Goal: Task Accomplishment & Management: Complete application form

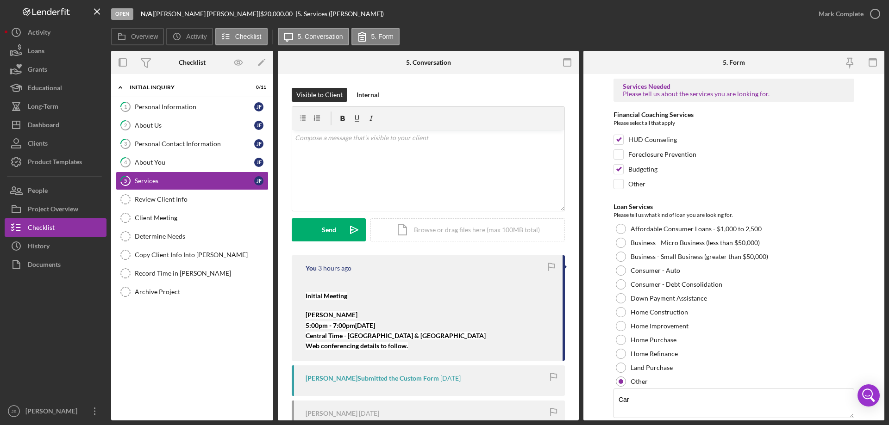
drag, startPoint x: 182, startPoint y: 107, endPoint x: 333, endPoint y: 144, distance: 155.4
click at [183, 107] on div "Personal Information" at bounding box center [194, 106] width 119 height 7
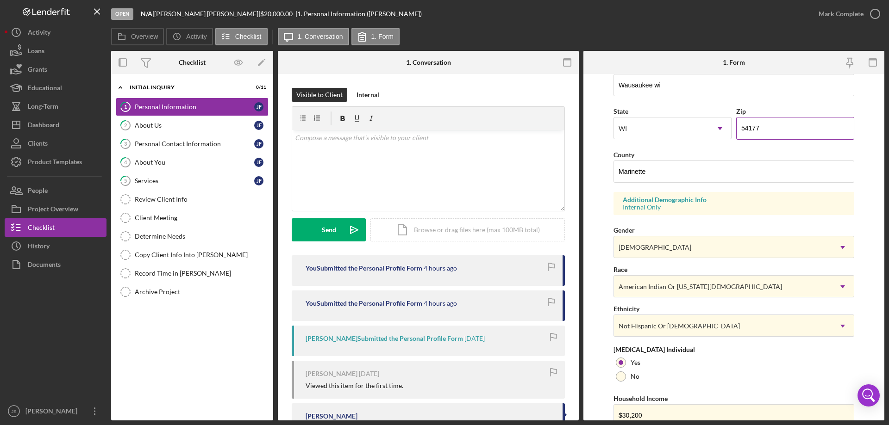
scroll to position [271, 0]
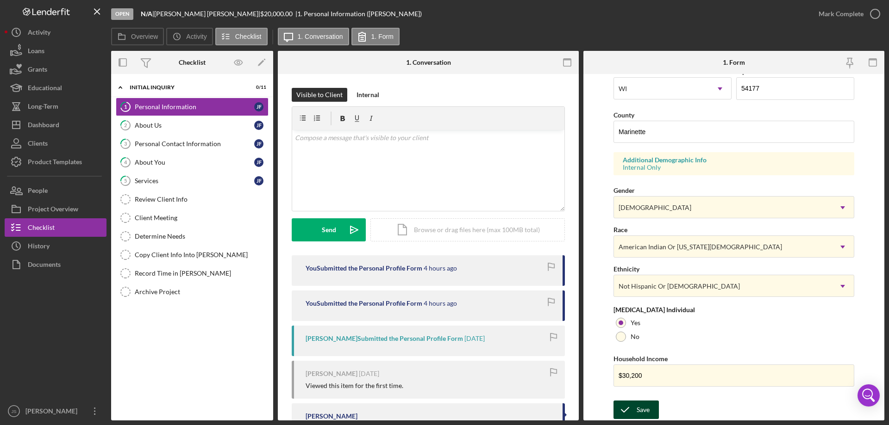
click at [636, 410] on div "Save" at bounding box center [642, 410] width 13 height 19
drag, startPoint x: 875, startPoint y: 12, endPoint x: 868, endPoint y: 12, distance: 7.4
click at [875, 13] on icon "button" at bounding box center [874, 13] width 23 height 23
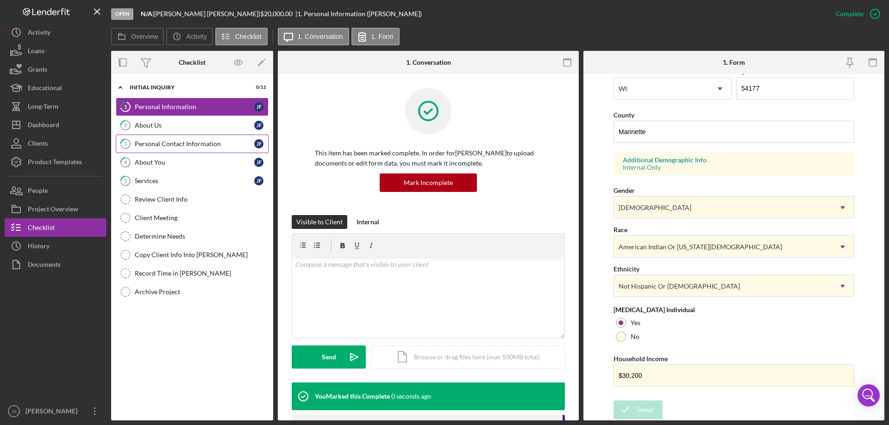
scroll to position [85, 0]
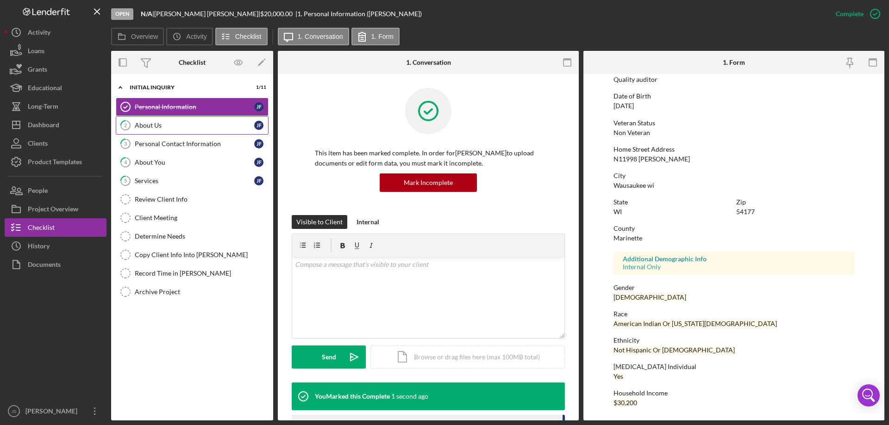
click at [195, 129] on div "About Us" at bounding box center [194, 125] width 119 height 7
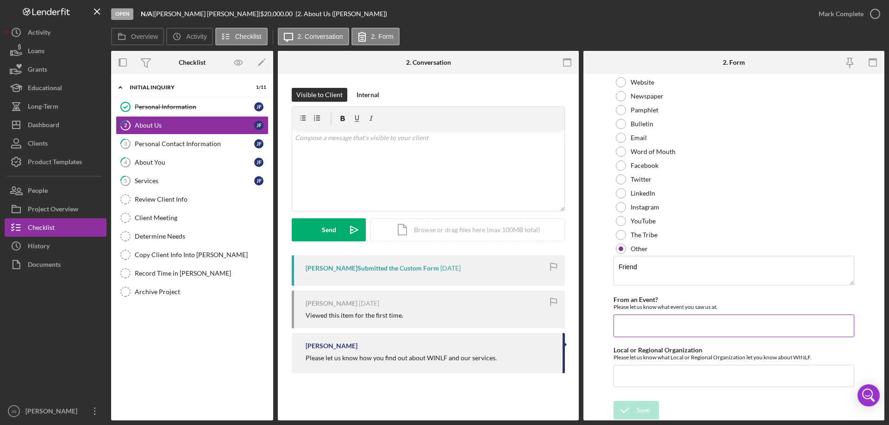
scroll to position [69, 0]
click at [872, 12] on icon "button" at bounding box center [874, 13] width 23 height 23
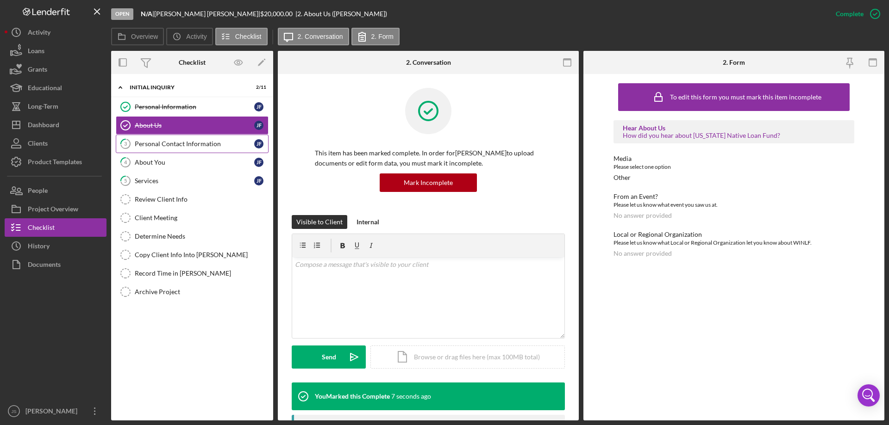
click at [162, 146] on div "Personal Contact Information" at bounding box center [194, 143] width 119 height 7
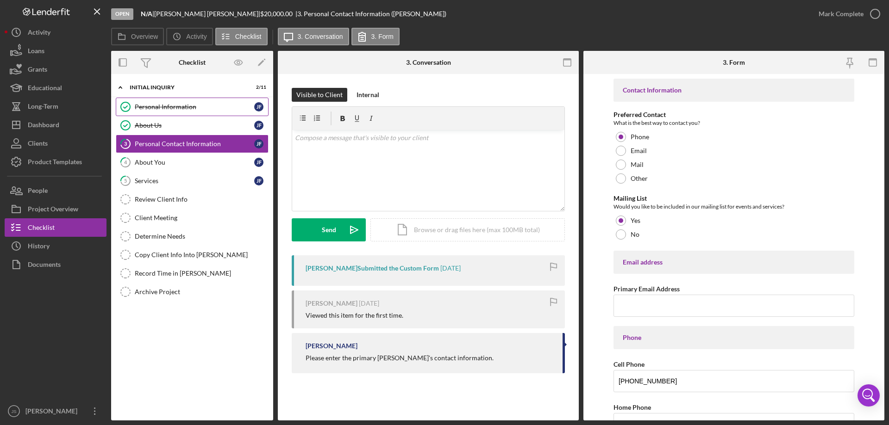
click at [207, 111] on div "Personal Information" at bounding box center [194, 106] width 119 height 7
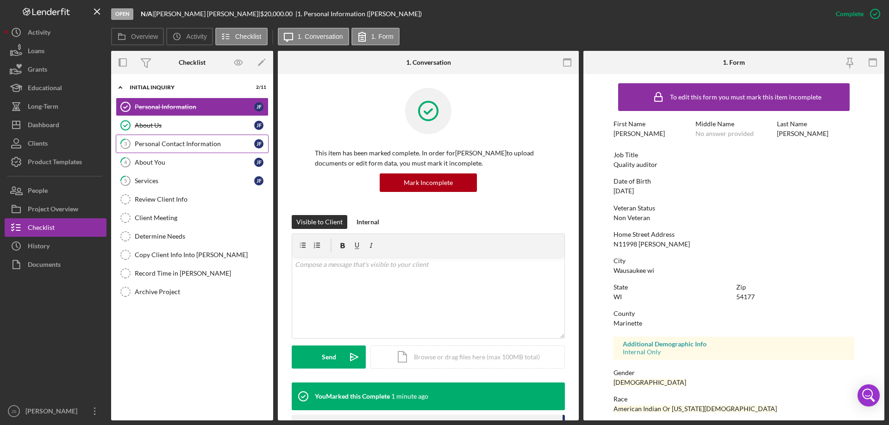
click at [194, 141] on div "Personal Contact Information" at bounding box center [194, 143] width 119 height 7
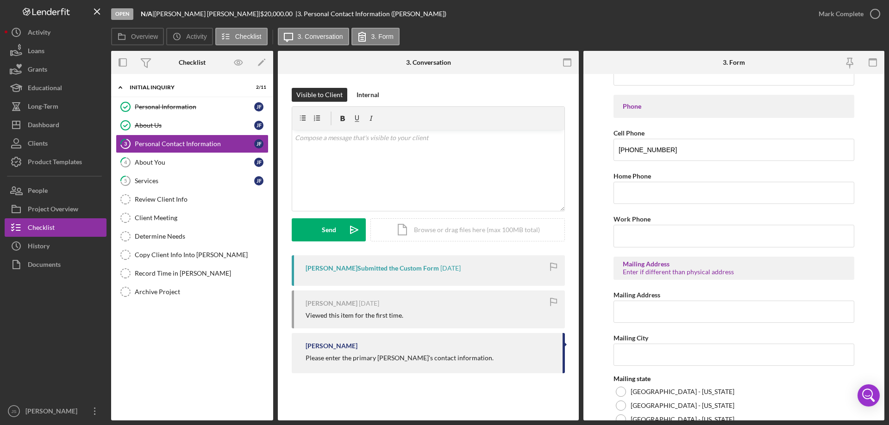
scroll to position [342, 0]
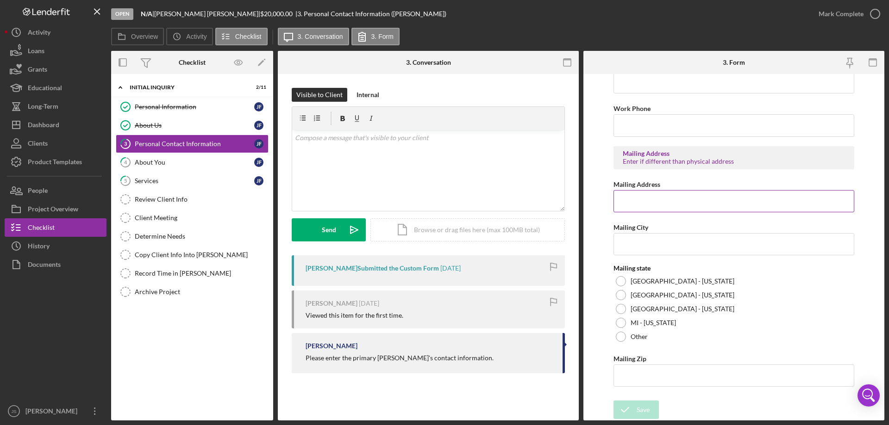
click at [658, 196] on input "Mailing Address" at bounding box center [733, 201] width 241 height 22
click at [876, 16] on icon "button" at bounding box center [874, 13] width 23 height 23
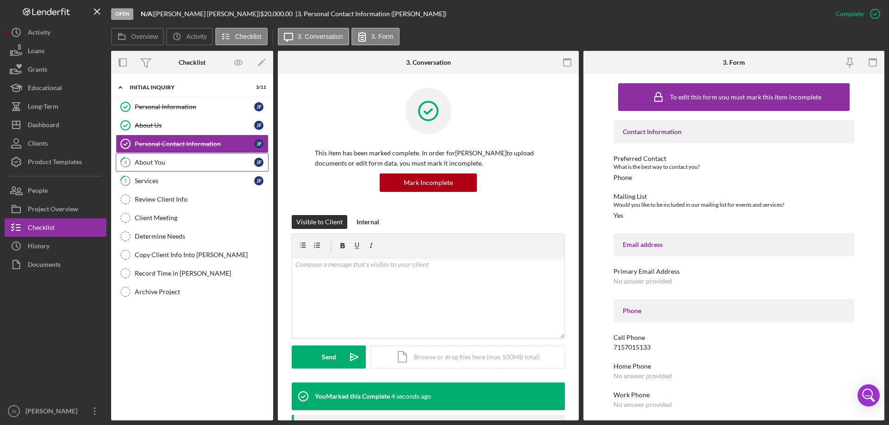
click at [177, 162] on div "About You" at bounding box center [194, 162] width 119 height 7
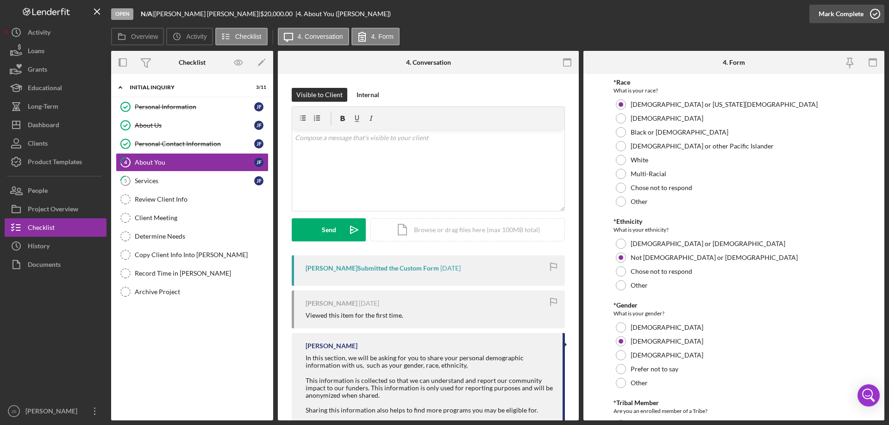
click at [876, 12] on icon "button" at bounding box center [874, 13] width 23 height 23
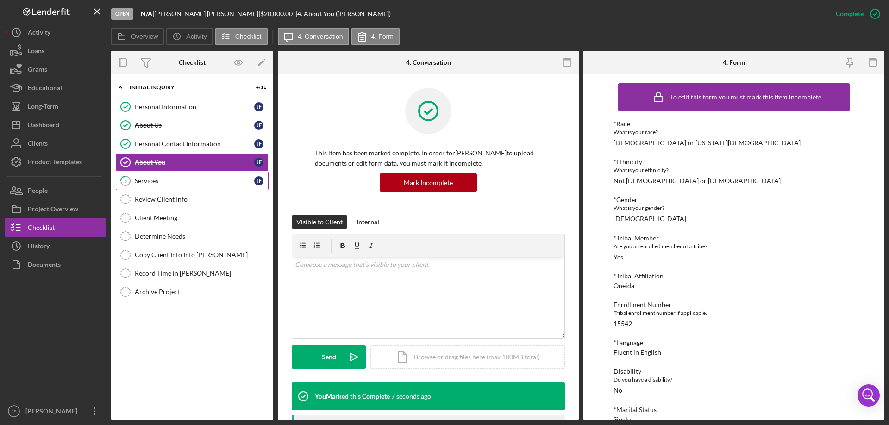
click at [164, 181] on div "Services" at bounding box center [194, 180] width 119 height 7
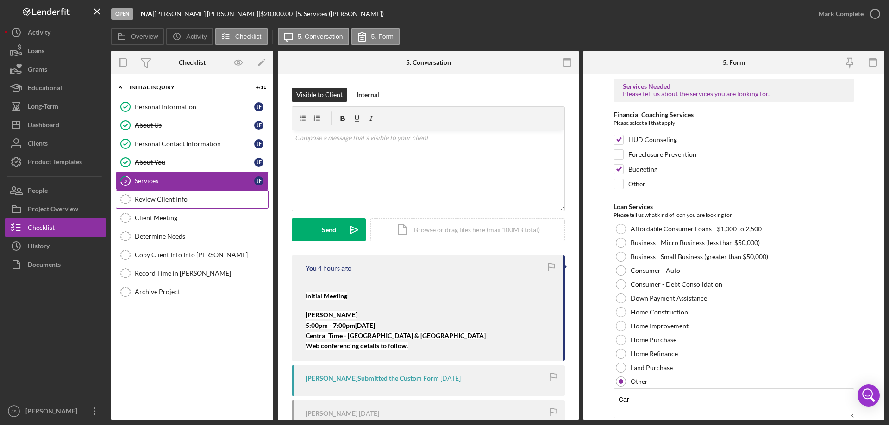
click at [202, 198] on div "Review Client Info" at bounding box center [201, 199] width 133 height 7
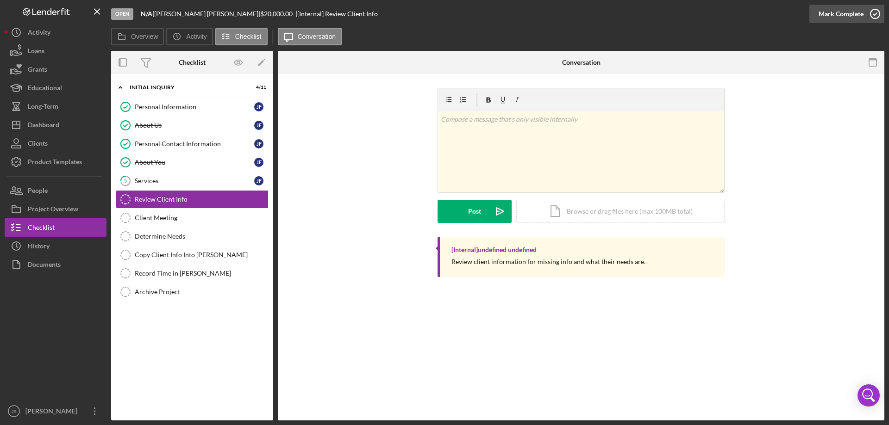
click at [873, 11] on icon "button" at bounding box center [874, 13] width 23 height 23
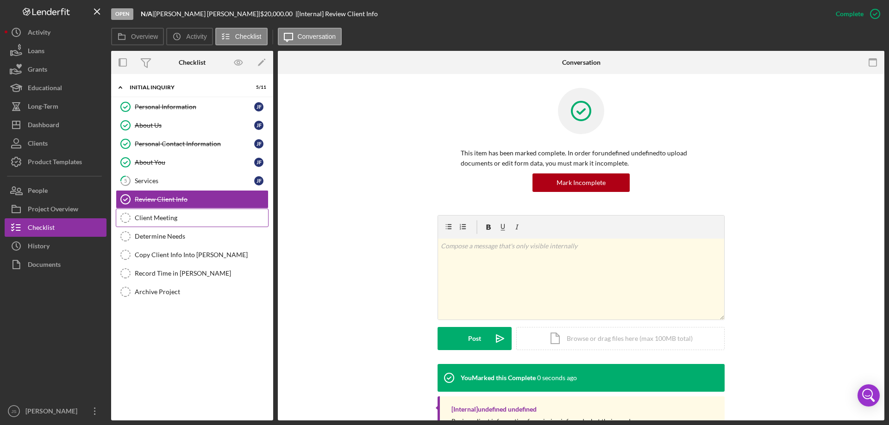
click at [170, 220] on div "Client Meeting" at bounding box center [201, 217] width 133 height 7
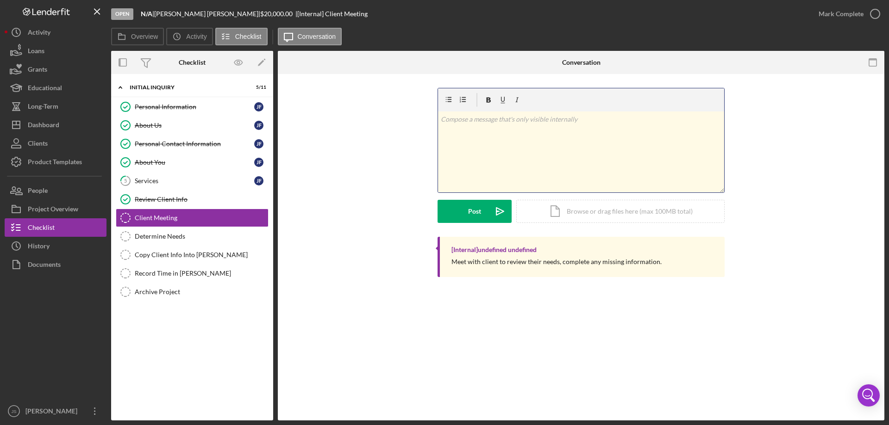
click at [480, 154] on div "v Color teal Color pink Remove color Add row above Add row below Add column bef…" at bounding box center [581, 152] width 286 height 81
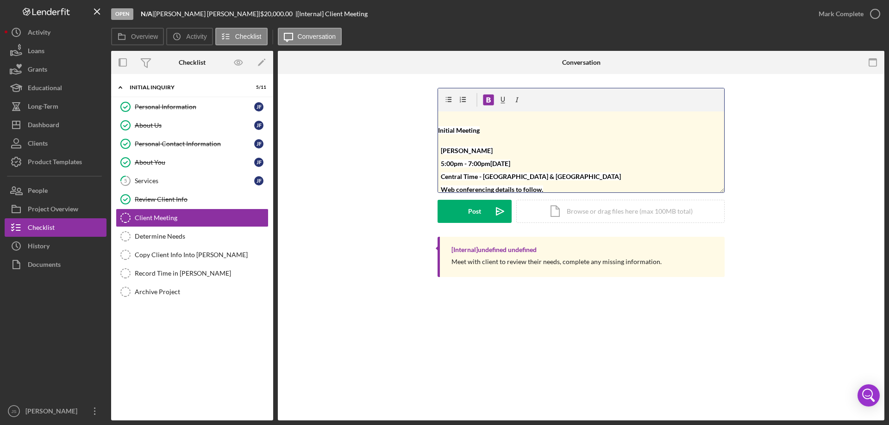
scroll to position [3, 0]
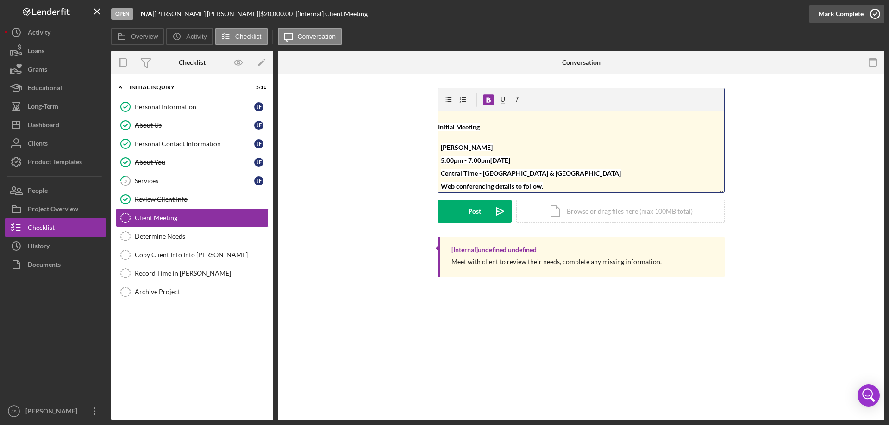
drag, startPoint x: 877, startPoint y: 12, endPoint x: 865, endPoint y: 21, distance: 14.8
click at [877, 12] on icon "button" at bounding box center [874, 13] width 23 height 23
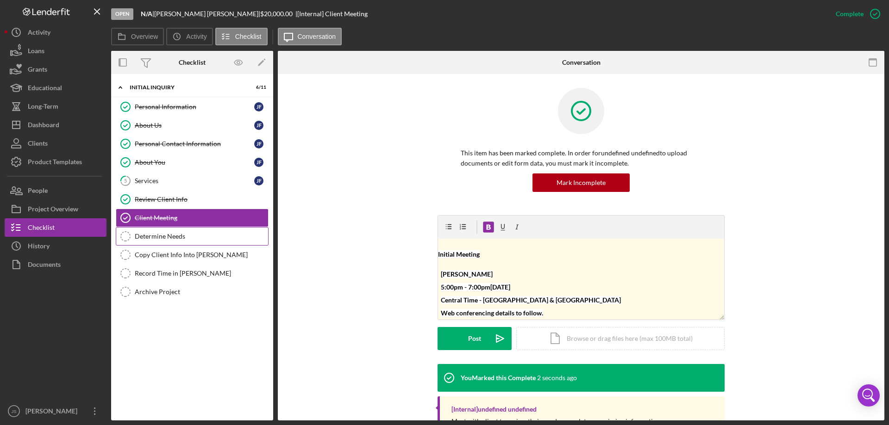
click at [153, 236] on div "Determine Needs" at bounding box center [201, 236] width 133 height 7
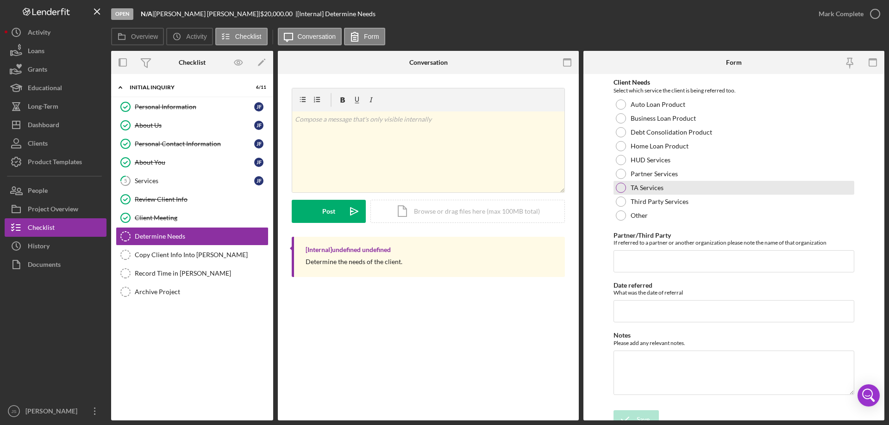
click at [620, 186] on div at bounding box center [621, 188] width 10 height 10
click at [639, 413] on div "Save" at bounding box center [642, 420] width 13 height 19
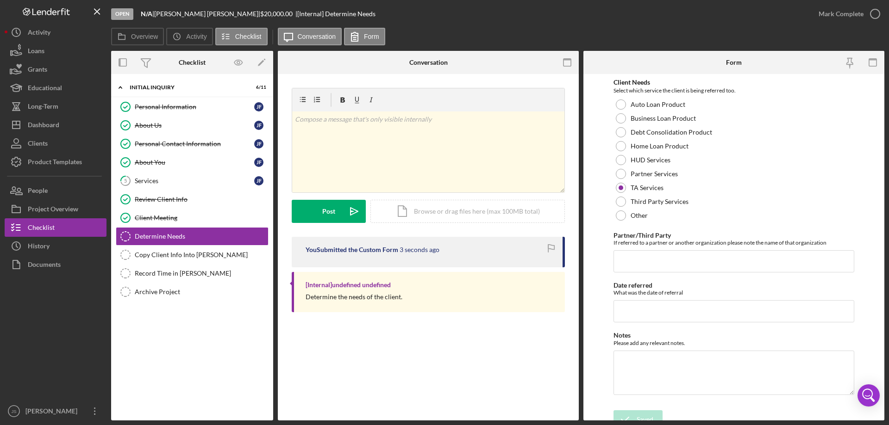
click at [873, 12] on div "Open N/A | Jessi Fuller Nicholsob | $20,000.00 | [Internal] Determine Needs Mar…" at bounding box center [444, 212] width 889 height 425
click at [157, 256] on div "Copy Client Info Into Otis" at bounding box center [201, 254] width 133 height 7
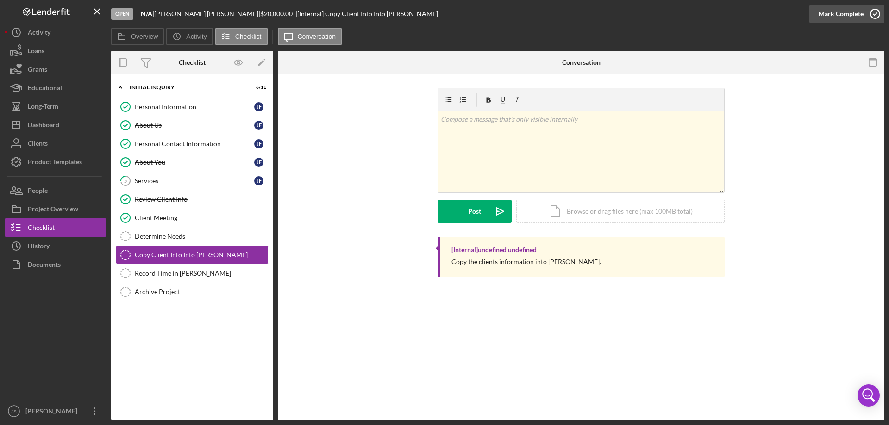
click at [875, 11] on icon "button" at bounding box center [874, 13] width 23 height 23
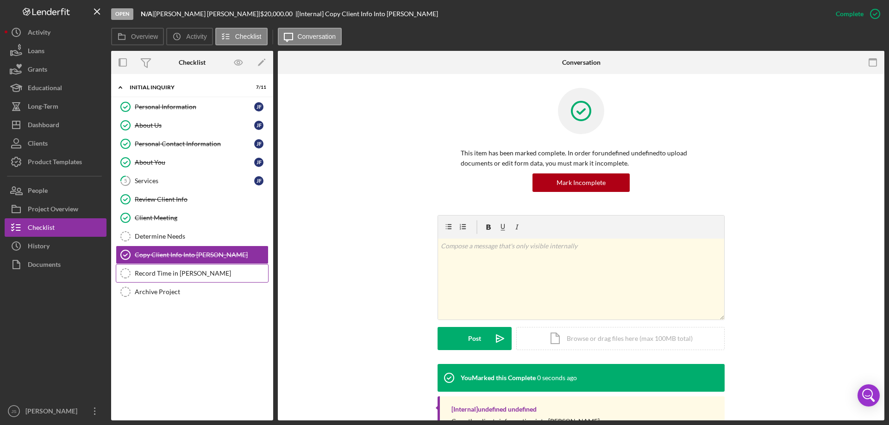
click at [175, 274] on div "Record Time in OTIS" at bounding box center [201, 273] width 133 height 7
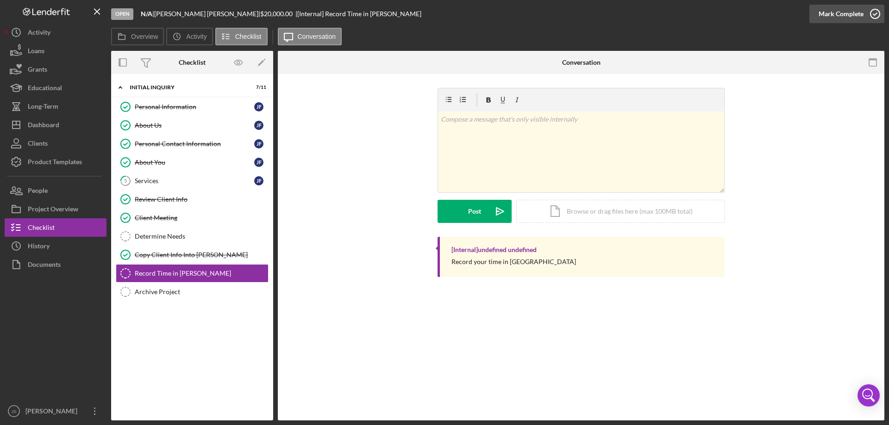
click at [873, 13] on icon "button" at bounding box center [874, 13] width 23 height 23
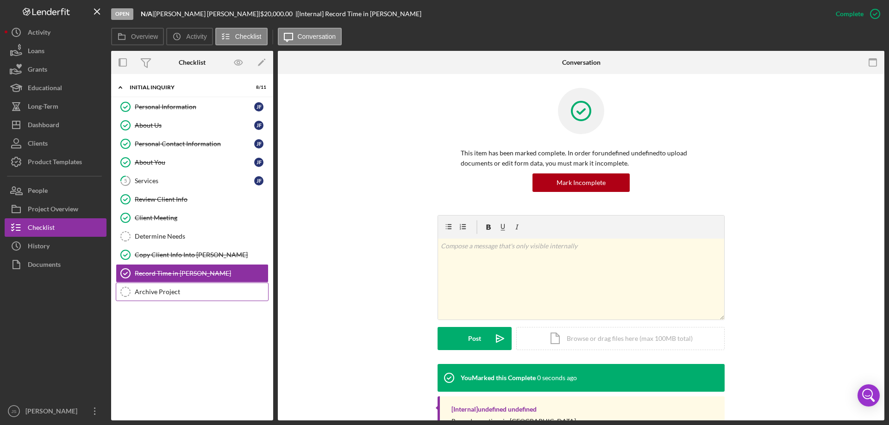
drag, startPoint x: 147, startPoint y: 295, endPoint x: 163, endPoint y: 293, distance: 16.8
click at [148, 295] on div "Archive Project" at bounding box center [201, 291] width 133 height 7
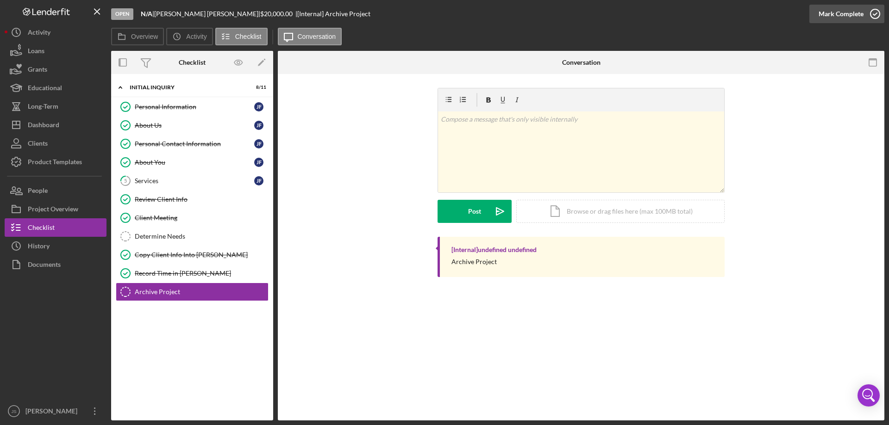
click at [875, 12] on icon "button" at bounding box center [874, 13] width 23 height 23
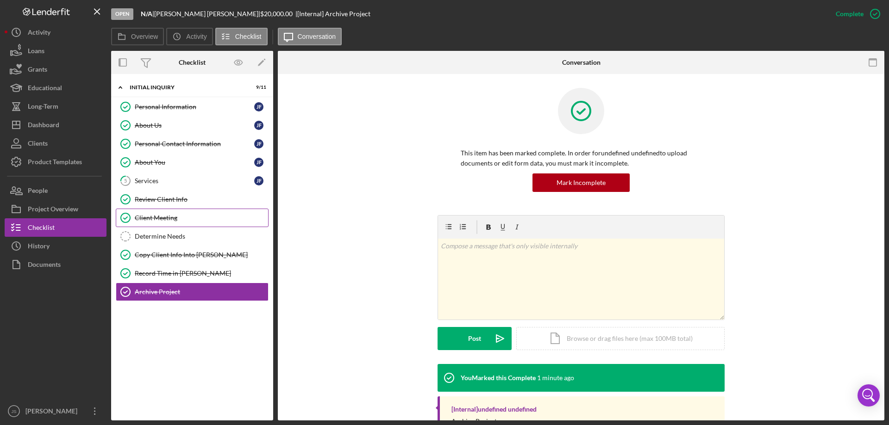
click at [160, 216] on div "Client Meeting" at bounding box center [201, 217] width 133 height 7
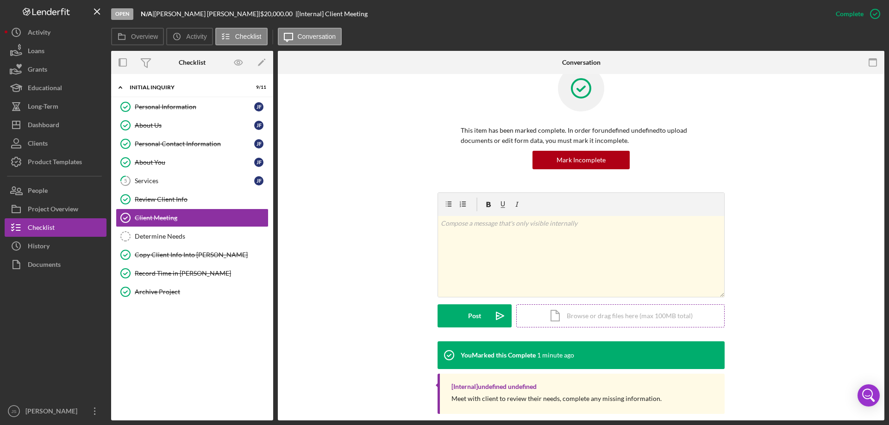
scroll to position [35, 0]
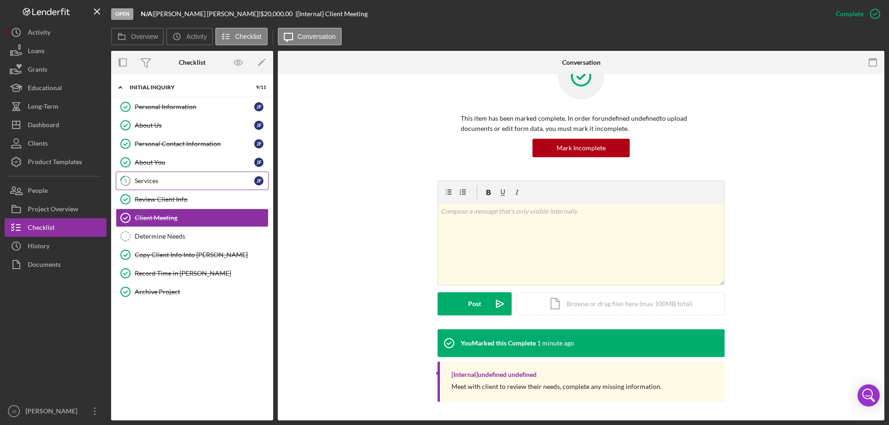
click at [150, 178] on div "Services" at bounding box center [194, 180] width 119 height 7
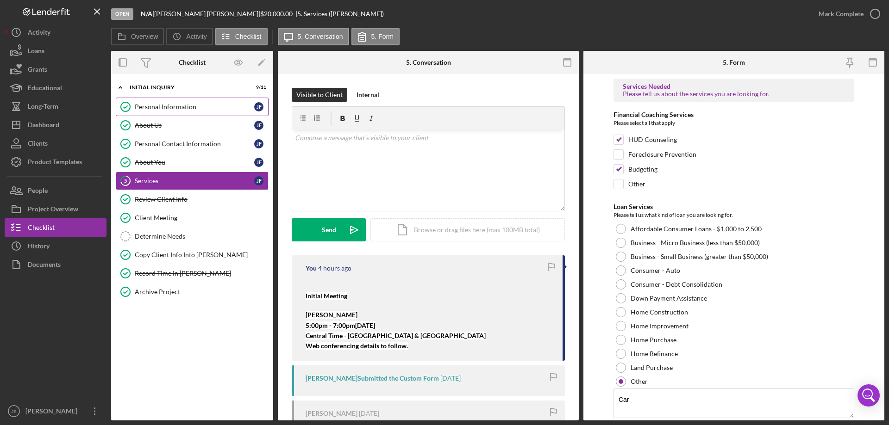
click at [180, 110] on div "Personal Information" at bounding box center [194, 106] width 119 height 7
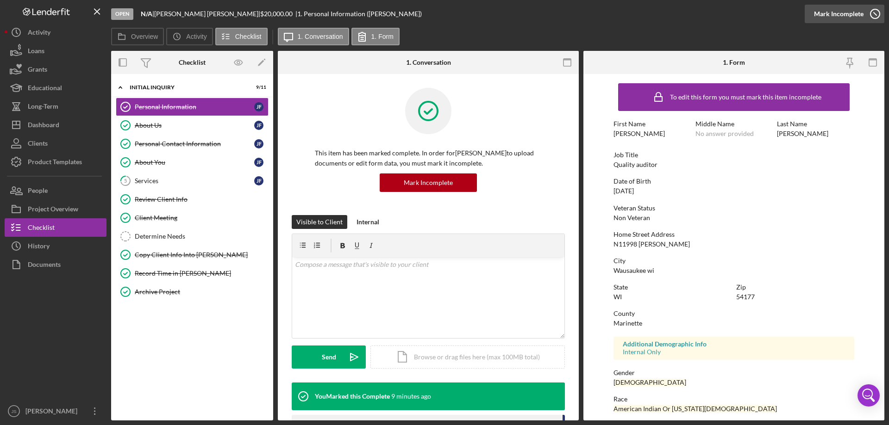
click at [877, 11] on icon "button" at bounding box center [874, 13] width 23 height 23
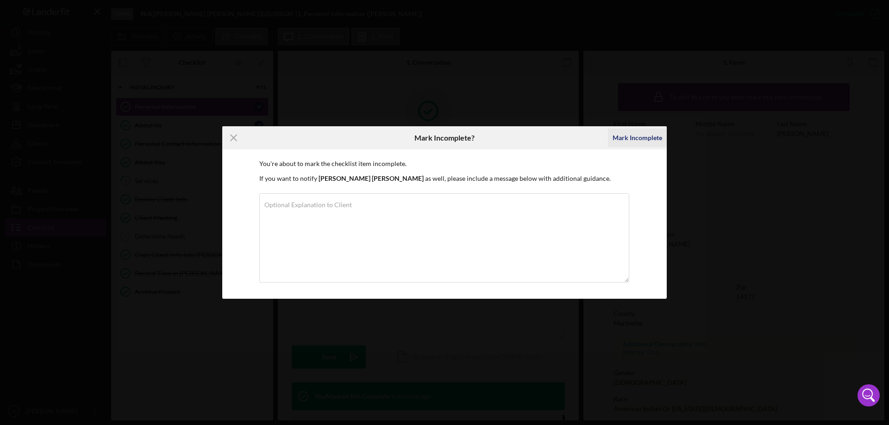
click at [632, 136] on div "Mark Incomplete" at bounding box center [637, 138] width 50 height 19
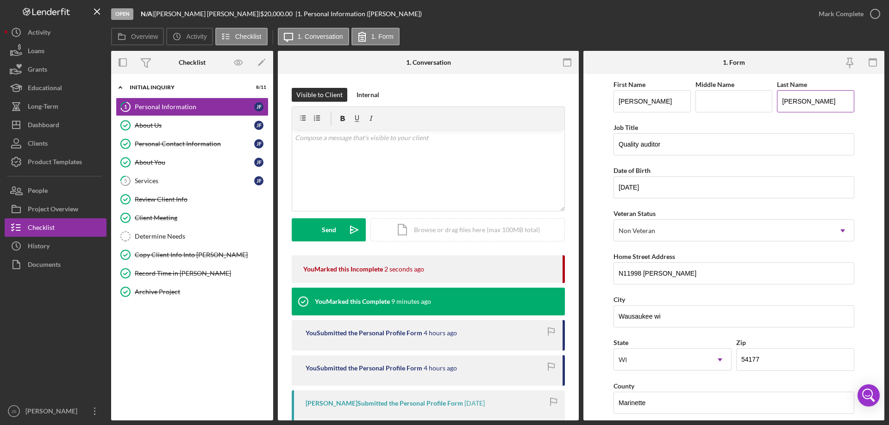
click at [835, 101] on input "[PERSON_NAME]" at bounding box center [815, 101] width 77 height 22
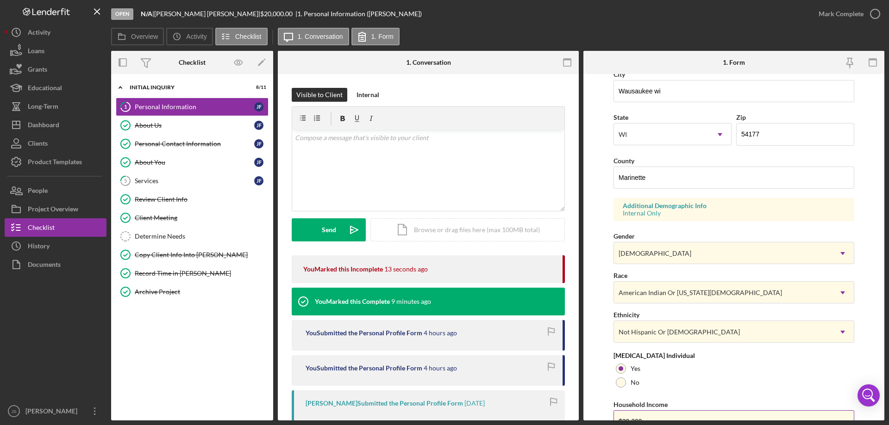
scroll to position [271, 0]
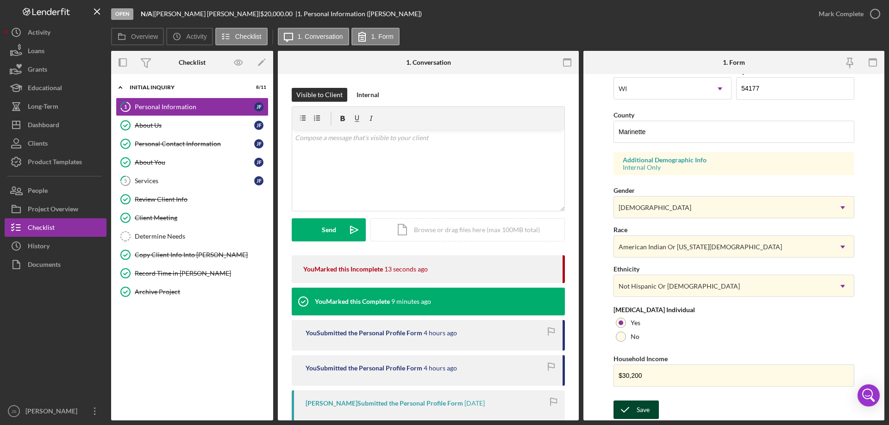
type input "Fuller Nicholson"
click at [635, 410] on icon "submit" at bounding box center [624, 409] width 23 height 23
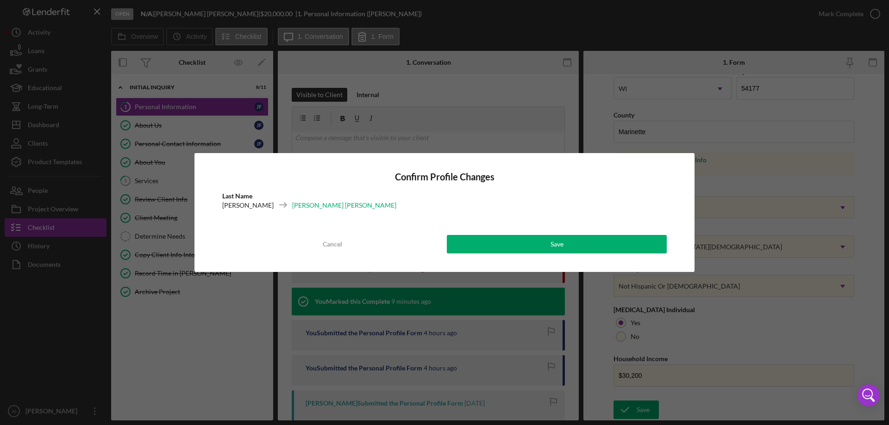
drag, startPoint x: 590, startPoint y: 238, endPoint x: 617, endPoint y: 232, distance: 28.1
click at [592, 235] on button "Save" at bounding box center [557, 244] width 220 height 19
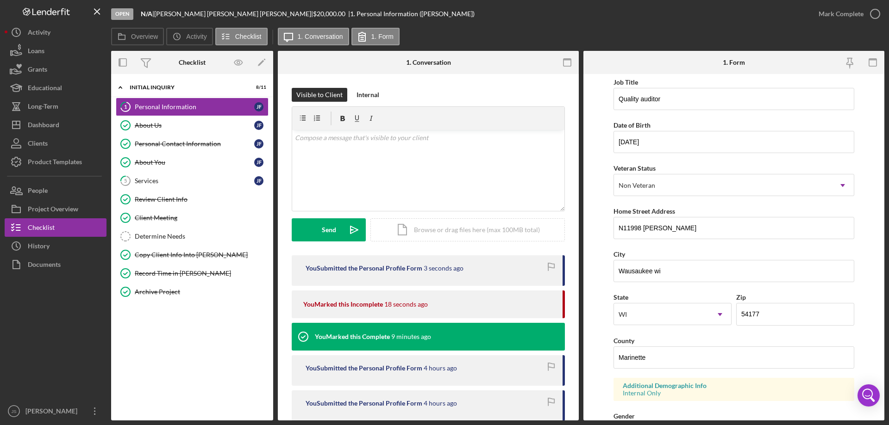
scroll to position [0, 0]
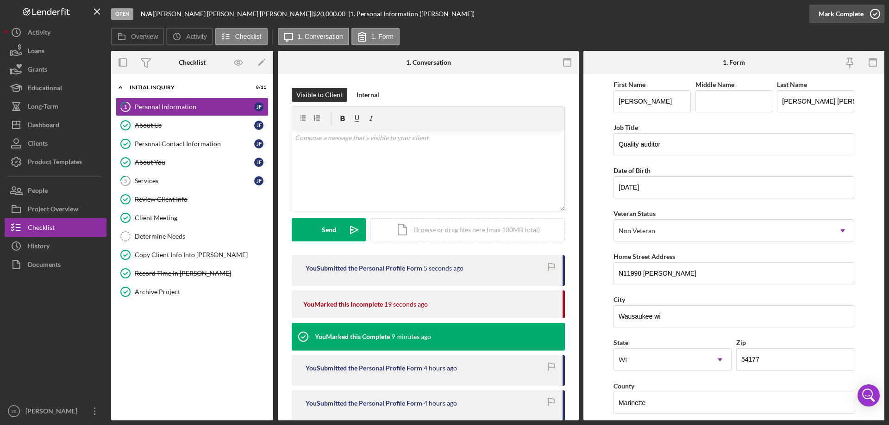
drag, startPoint x: 874, startPoint y: 15, endPoint x: 869, endPoint y: 13, distance: 5.3
click at [874, 14] on polyline "button" at bounding box center [875, 14] width 4 height 2
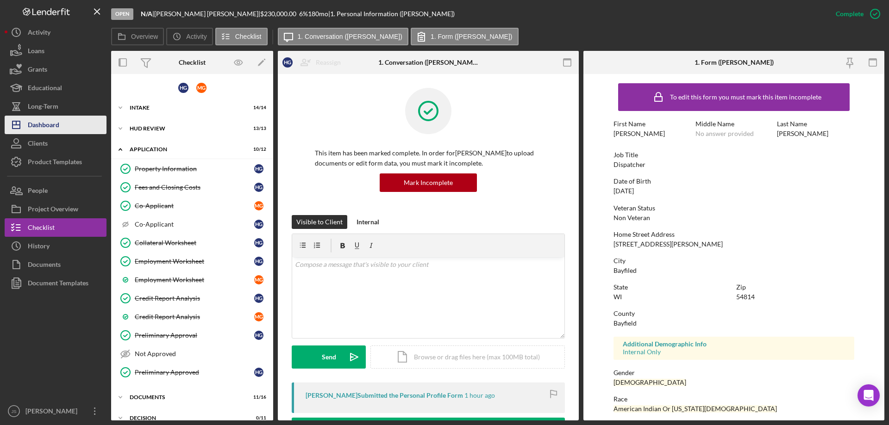
click at [50, 124] on div "Dashboard" at bounding box center [43, 126] width 31 height 21
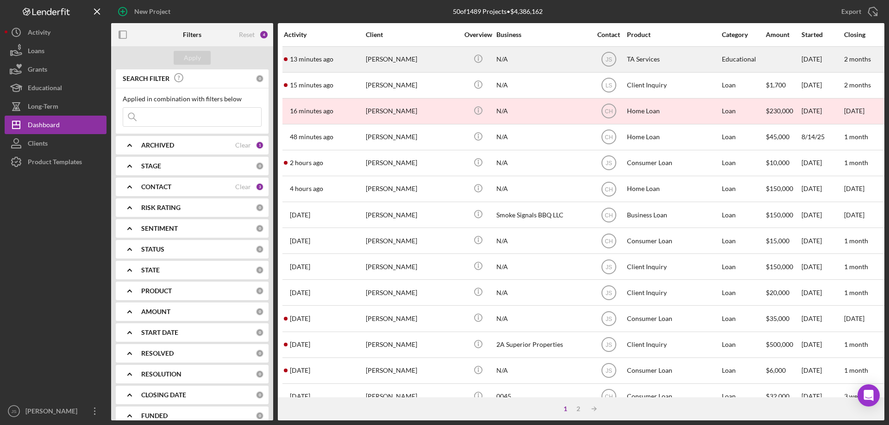
click at [537, 65] on div "N/A" at bounding box center [542, 59] width 93 height 25
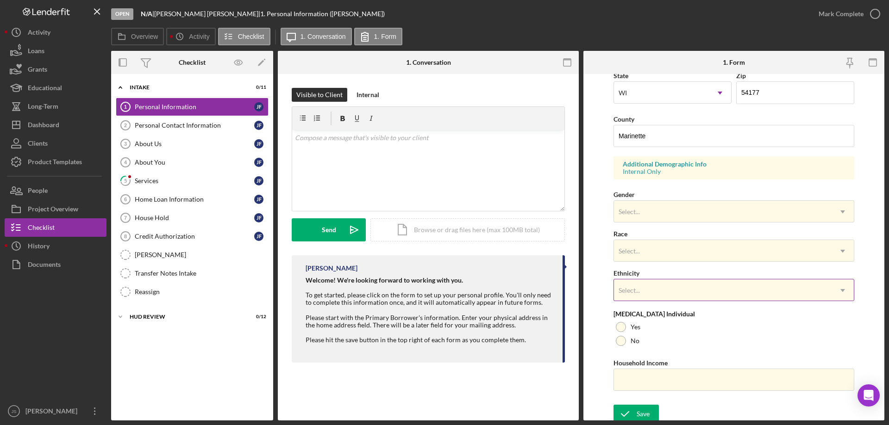
scroll to position [271, 0]
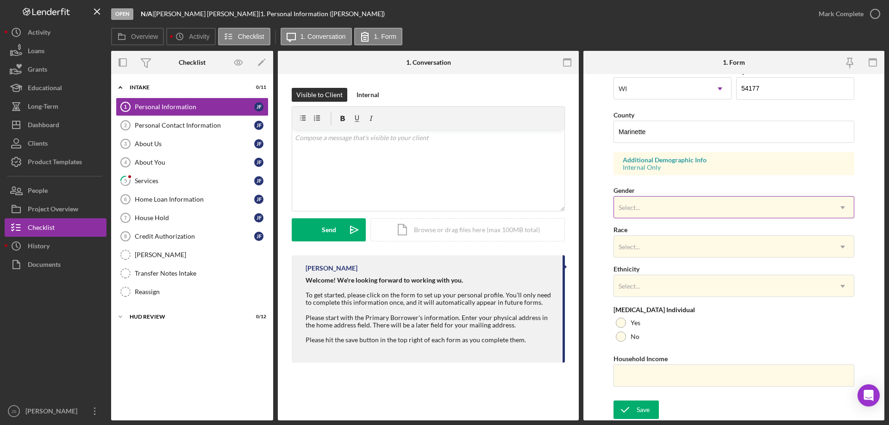
click at [699, 205] on div "Select..." at bounding box center [723, 207] width 218 height 21
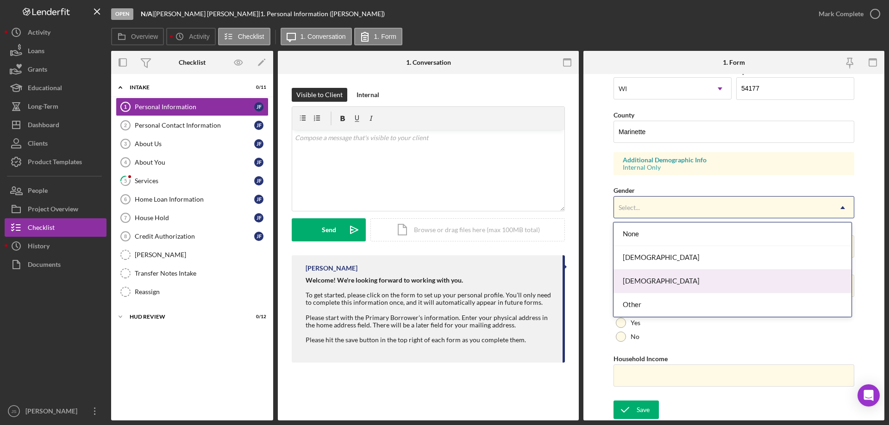
drag, startPoint x: 671, startPoint y: 284, endPoint x: 672, endPoint y: 275, distance: 9.0
click at [671, 283] on div "[DEMOGRAPHIC_DATA]" at bounding box center [731, 282] width 237 height 24
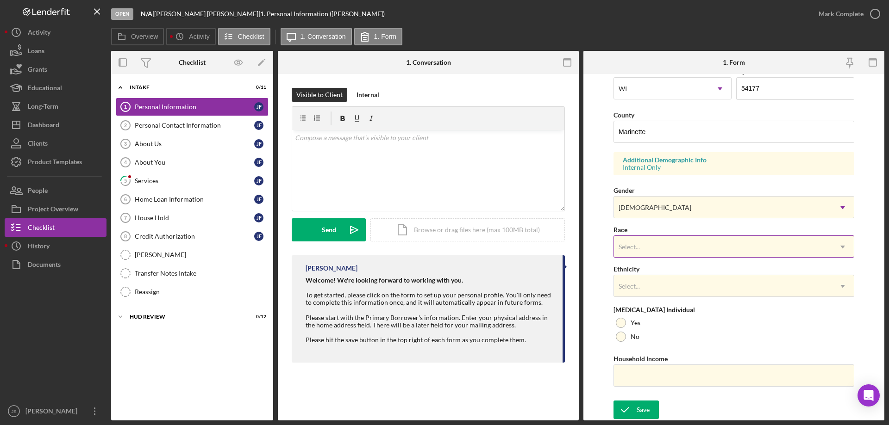
click at [692, 241] on div "Select..." at bounding box center [723, 246] width 218 height 21
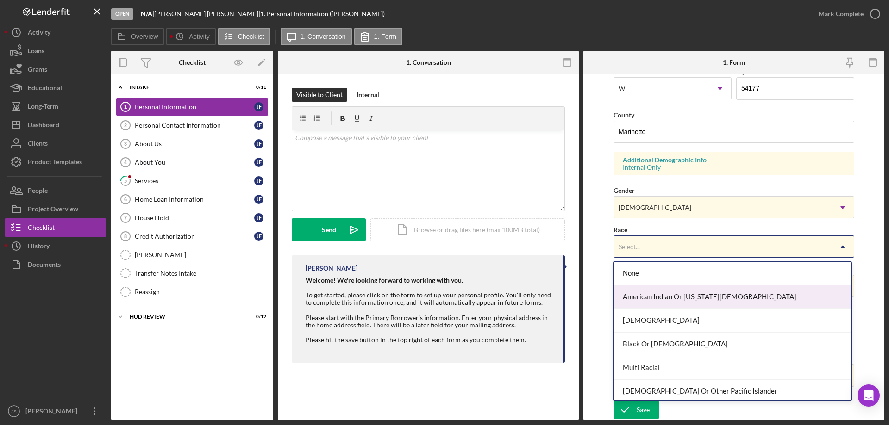
click at [685, 301] on div "American Indian Or [US_STATE][DEMOGRAPHIC_DATA]" at bounding box center [731, 298] width 237 height 24
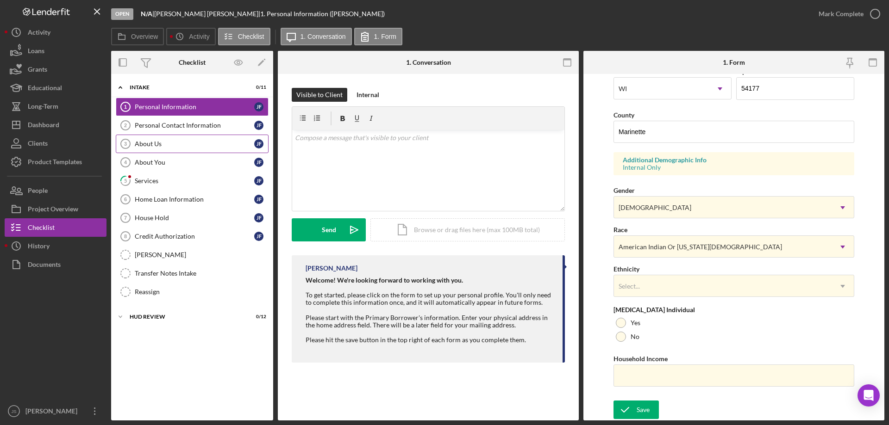
click at [151, 143] on div "About Us" at bounding box center [194, 143] width 119 height 7
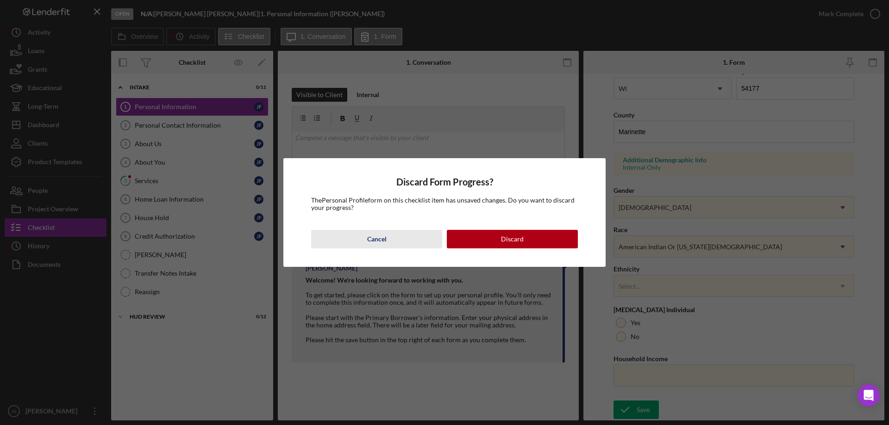
drag, startPoint x: 397, startPoint y: 237, endPoint x: 393, endPoint y: 185, distance: 52.9
click at [397, 237] on button "Cancel" at bounding box center [376, 239] width 131 height 19
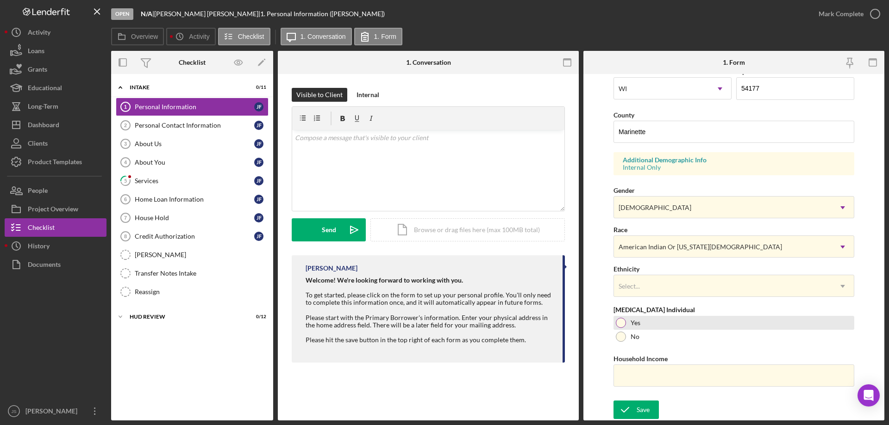
click at [619, 323] on div at bounding box center [621, 323] width 10 height 10
click at [626, 376] on input "Household Income" at bounding box center [733, 376] width 241 height 22
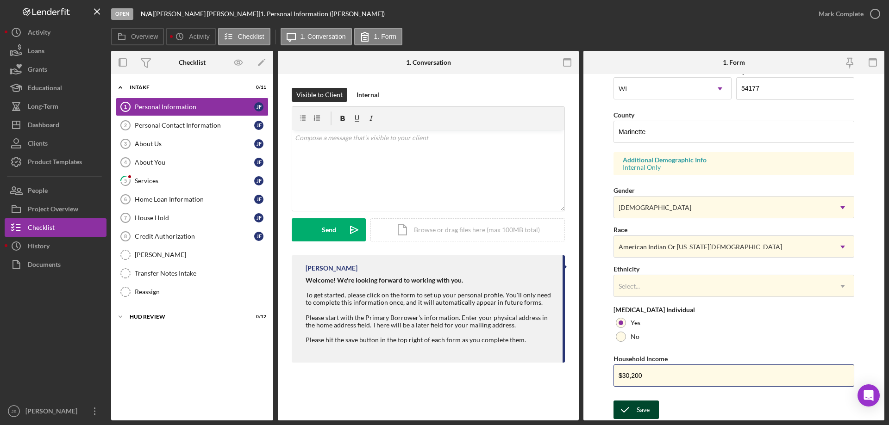
type input "$30,200"
click at [641, 405] on div "Save" at bounding box center [642, 410] width 13 height 19
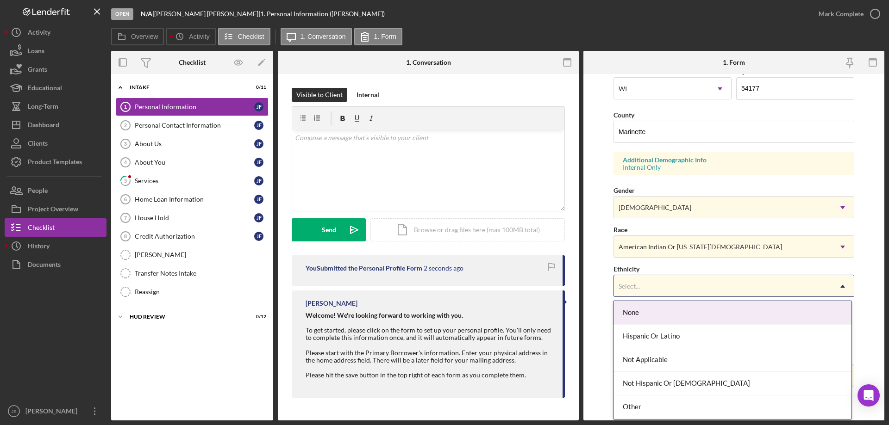
click at [773, 285] on div "Select..." at bounding box center [723, 286] width 218 height 21
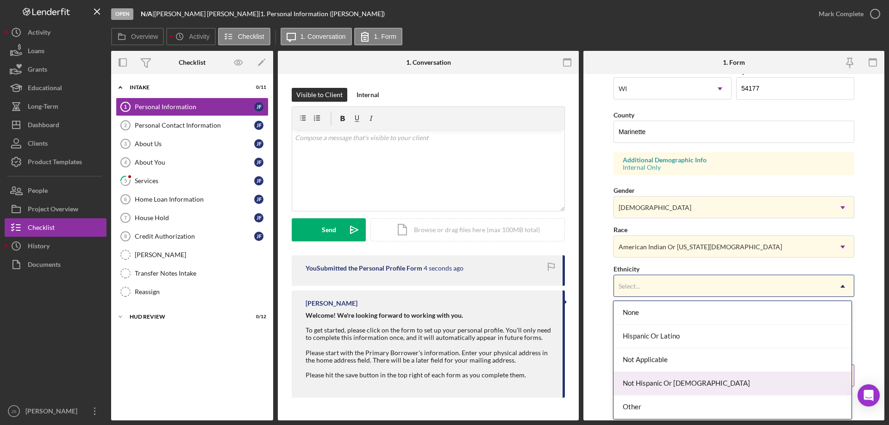
click at [691, 384] on div "Not Hispanic Or [DEMOGRAPHIC_DATA]" at bounding box center [731, 384] width 237 height 24
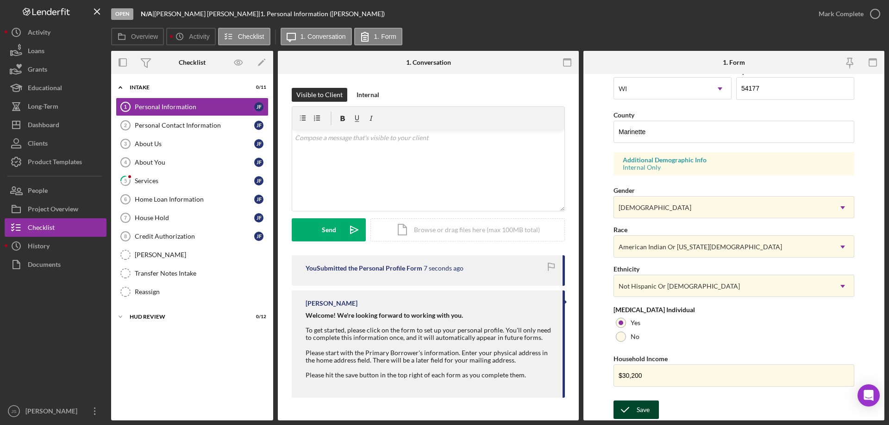
click at [644, 405] on div "Save" at bounding box center [642, 410] width 13 height 19
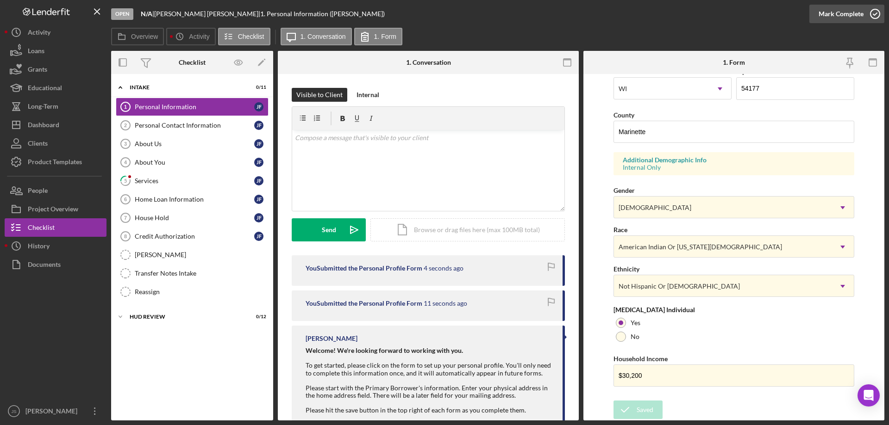
click at [876, 12] on icon "button" at bounding box center [874, 13] width 23 height 23
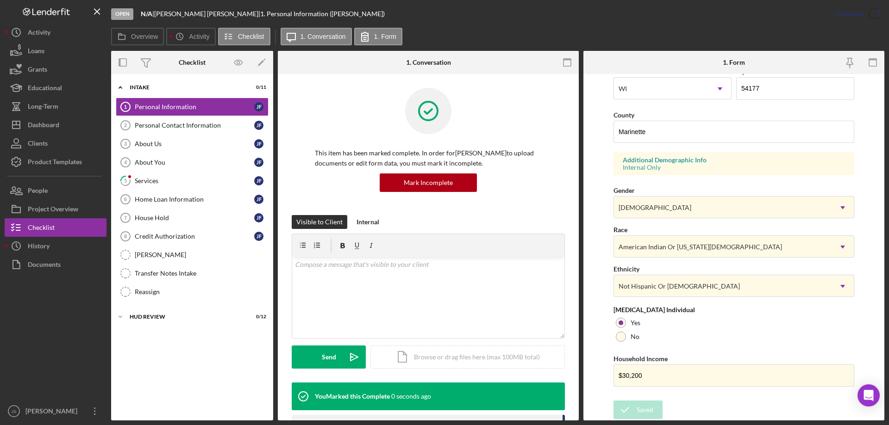
scroll to position [85, 0]
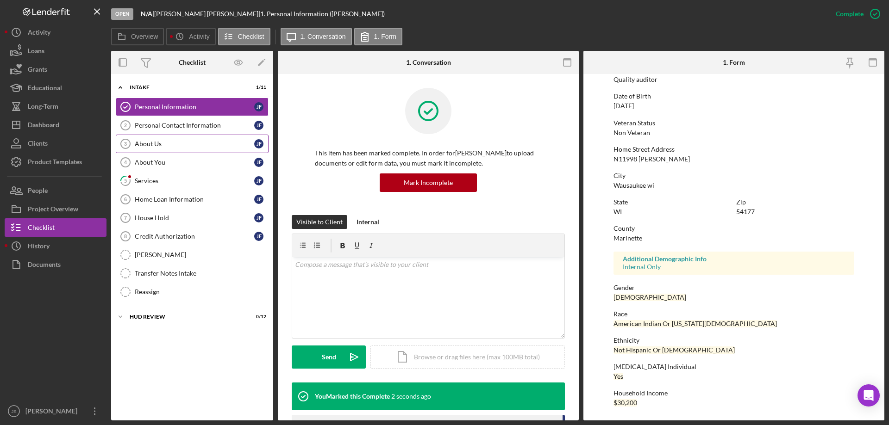
click at [172, 143] on div "About Us" at bounding box center [194, 143] width 119 height 7
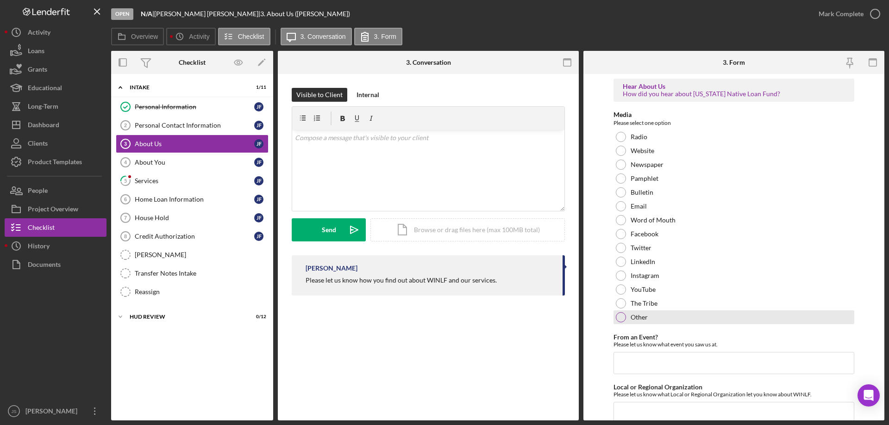
click at [618, 317] on div at bounding box center [621, 317] width 10 height 10
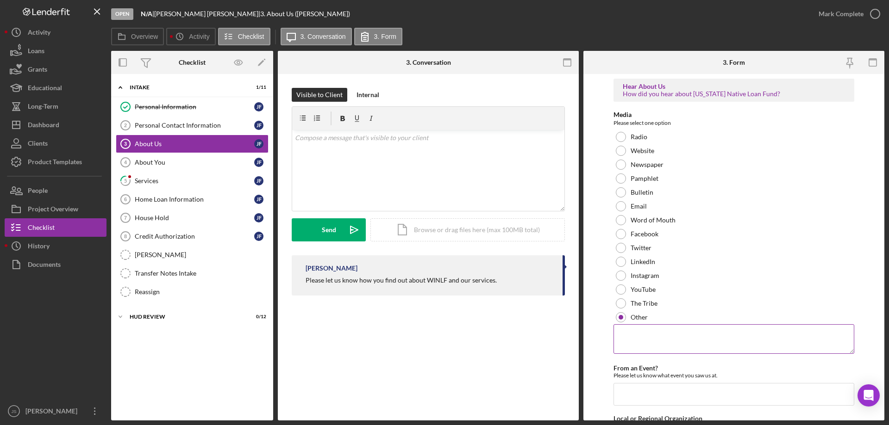
click at [649, 341] on textarea at bounding box center [733, 339] width 241 height 30
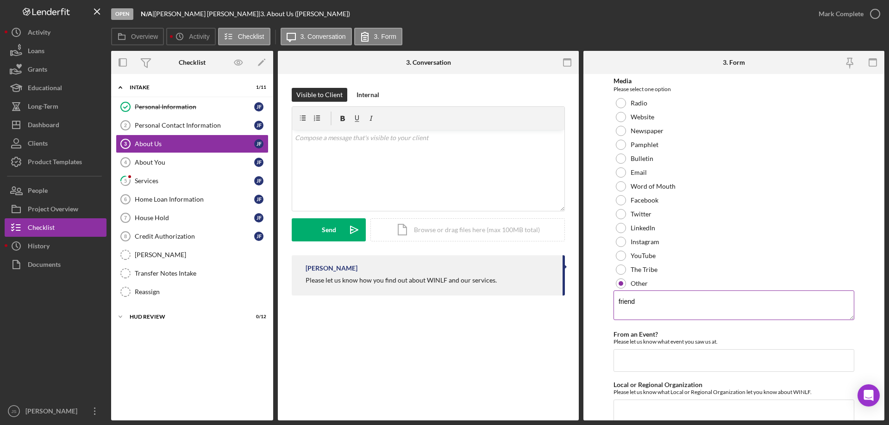
scroll to position [69, 0]
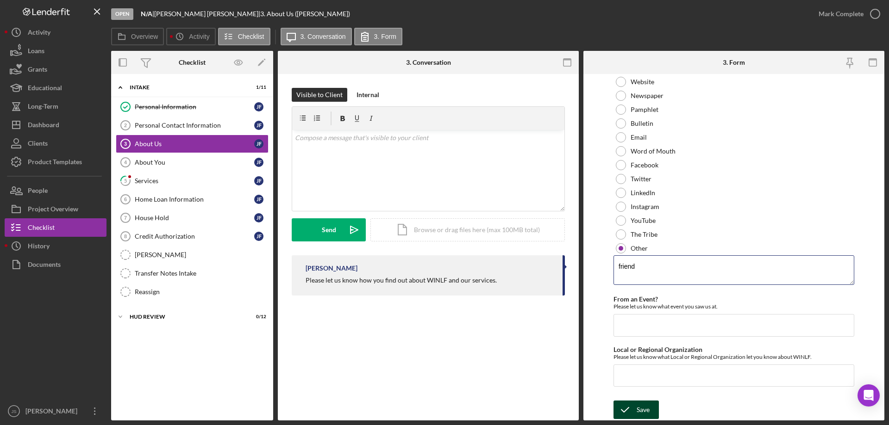
type textarea "friend"
drag, startPoint x: 642, startPoint y: 408, endPoint x: 518, endPoint y: 365, distance: 131.7
click at [643, 409] on div "Save" at bounding box center [642, 410] width 13 height 19
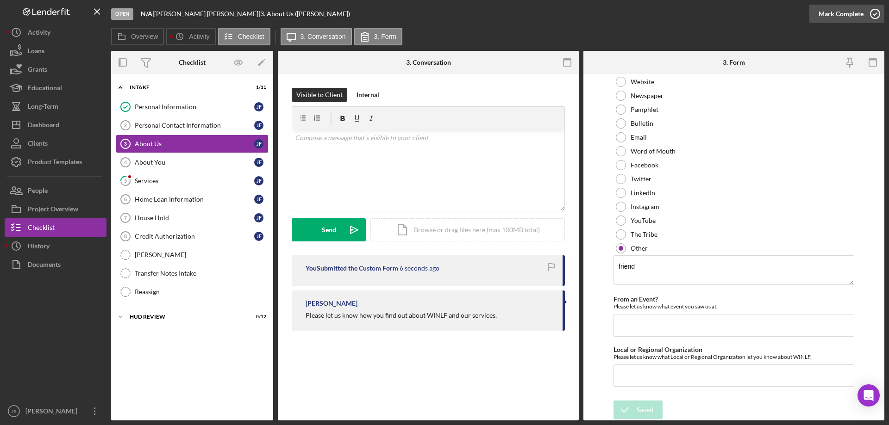
click at [877, 13] on icon "button" at bounding box center [874, 13] width 23 height 23
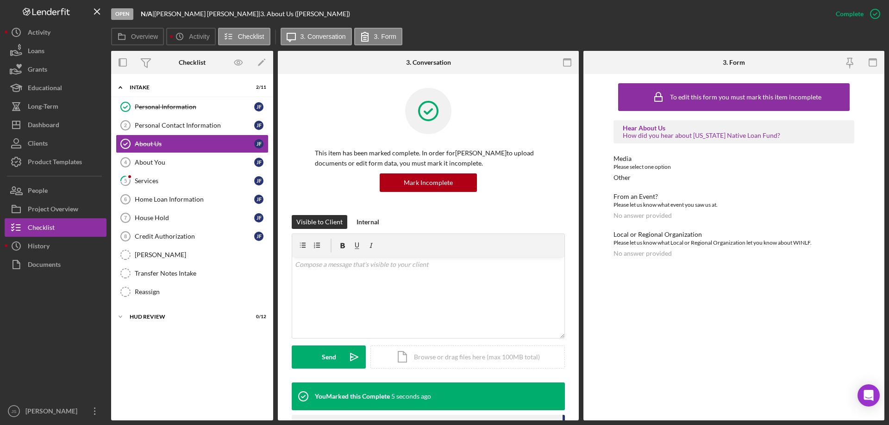
drag, startPoint x: 191, startPoint y: 123, endPoint x: 305, endPoint y: 145, distance: 116.5
click at [192, 123] on div "Personal Contact Information" at bounding box center [194, 125] width 119 height 7
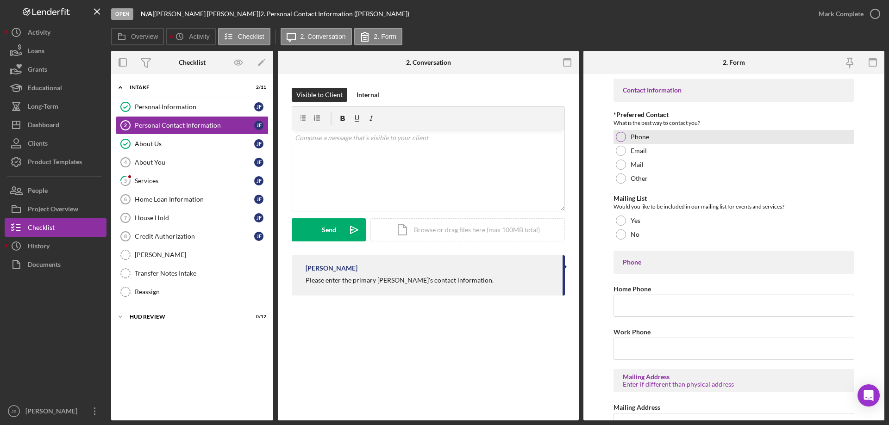
click at [619, 139] on div at bounding box center [621, 137] width 10 height 10
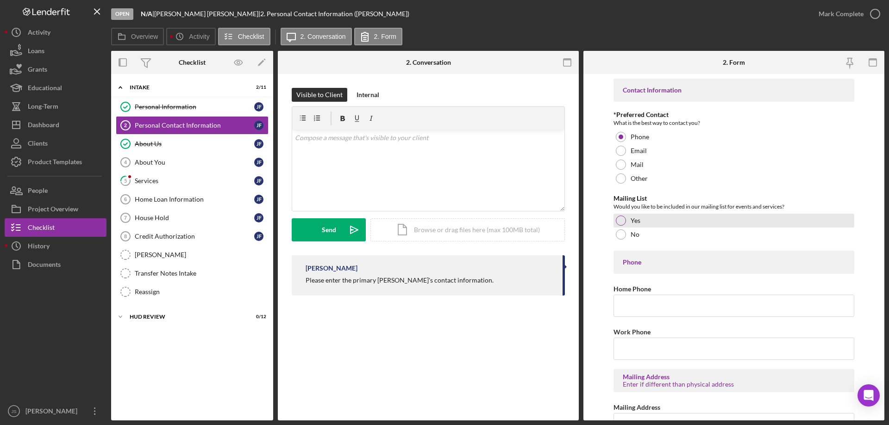
click at [620, 219] on div at bounding box center [621, 221] width 10 height 10
click at [635, 308] on input "Home Phone" at bounding box center [733, 306] width 241 height 22
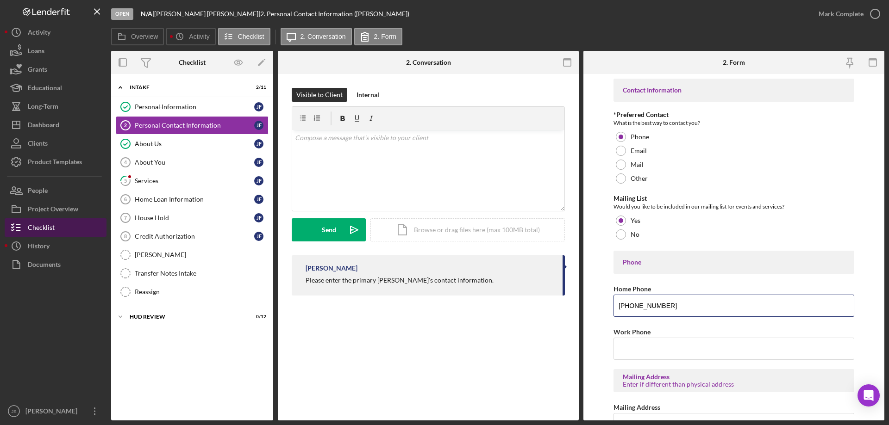
type input "[PHONE_NUMBER]"
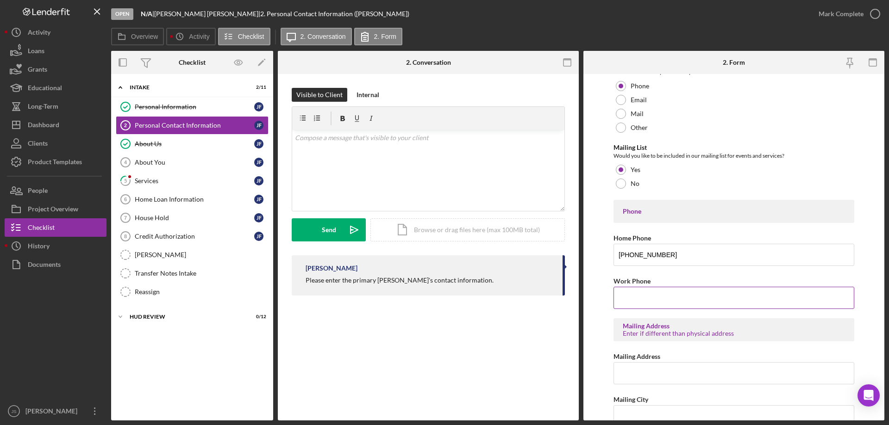
scroll to position [139, 0]
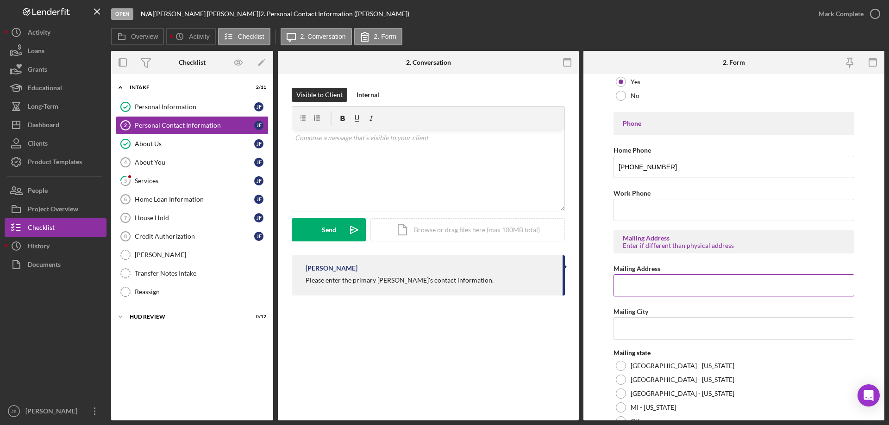
click at [634, 290] on input "Mailing Address" at bounding box center [733, 285] width 241 height 22
type input "N11998 [PERSON_NAME]"
type input "Wausaukee"
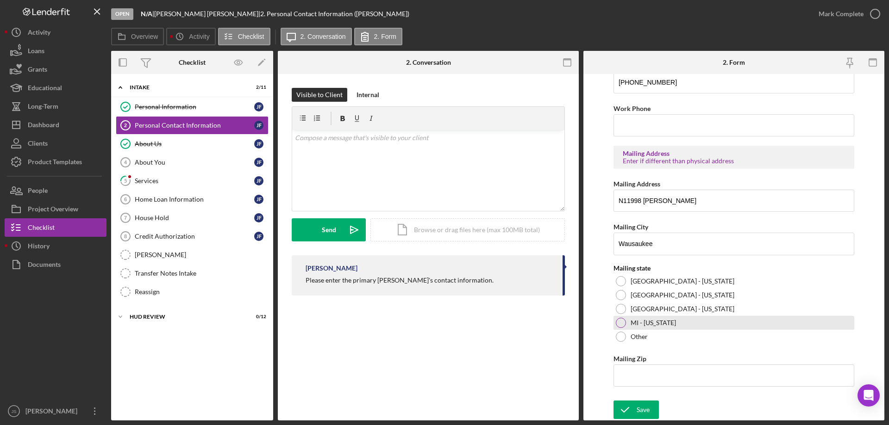
drag, startPoint x: 620, startPoint y: 280, endPoint x: 620, endPoint y: 321, distance: 41.2
click at [621, 280] on div at bounding box center [621, 281] width 10 height 10
click at [642, 380] on input "Mailing Zip" at bounding box center [733, 376] width 241 height 22
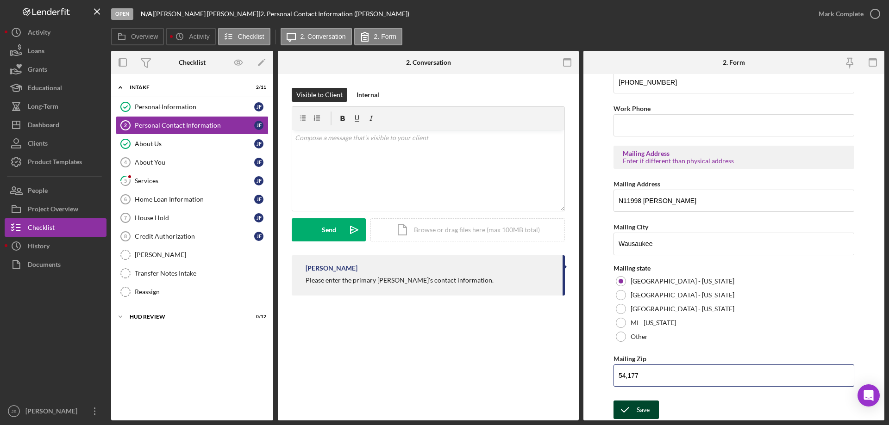
type input "54,177"
click at [630, 409] on icon "submit" at bounding box center [624, 409] width 23 height 23
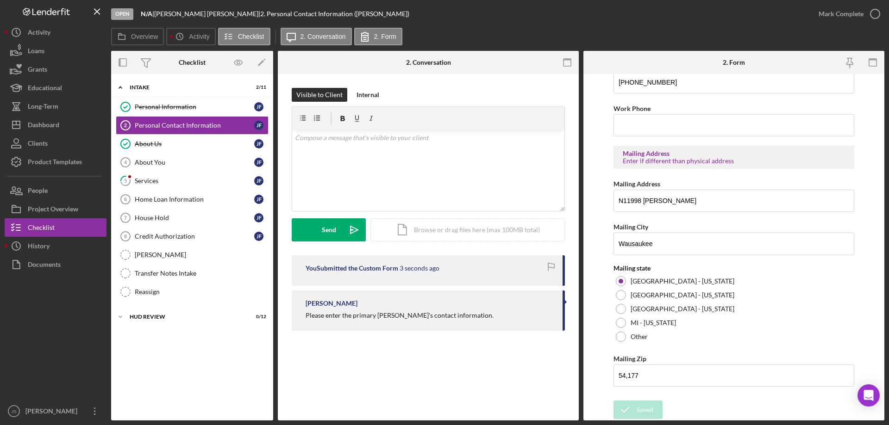
click at [873, 11] on div "Saved" at bounding box center [807, 9] width 148 height 4
click at [876, 12] on icon "button" at bounding box center [874, 13] width 23 height 23
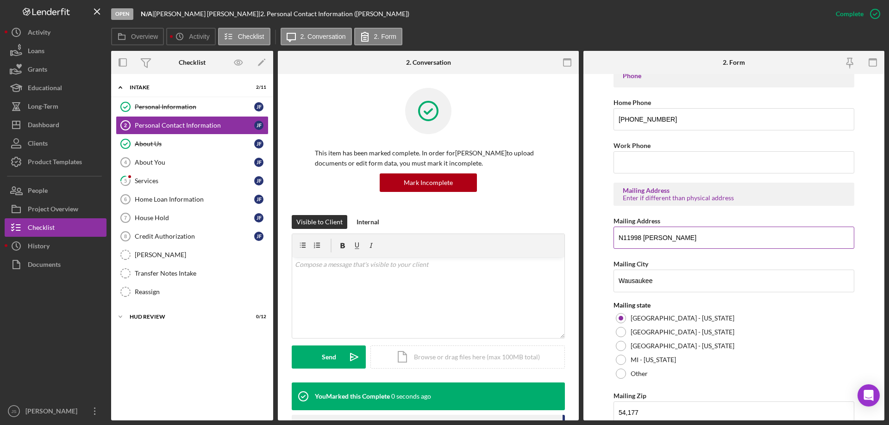
scroll to position [261, 0]
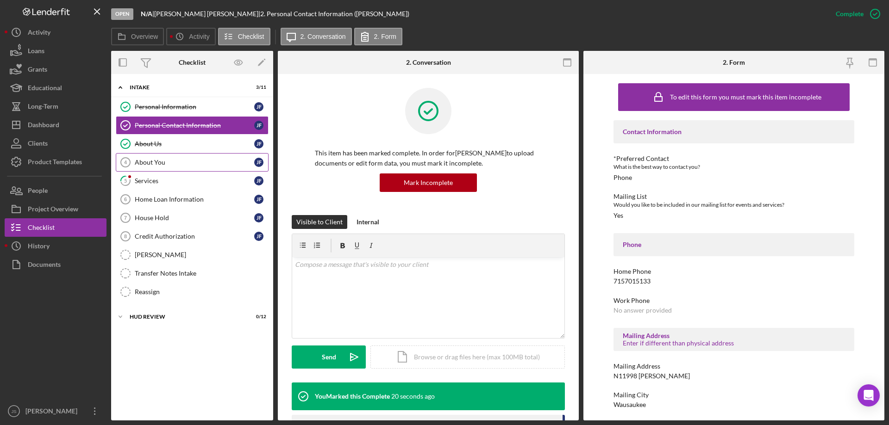
click at [198, 161] on div "About You" at bounding box center [194, 162] width 119 height 7
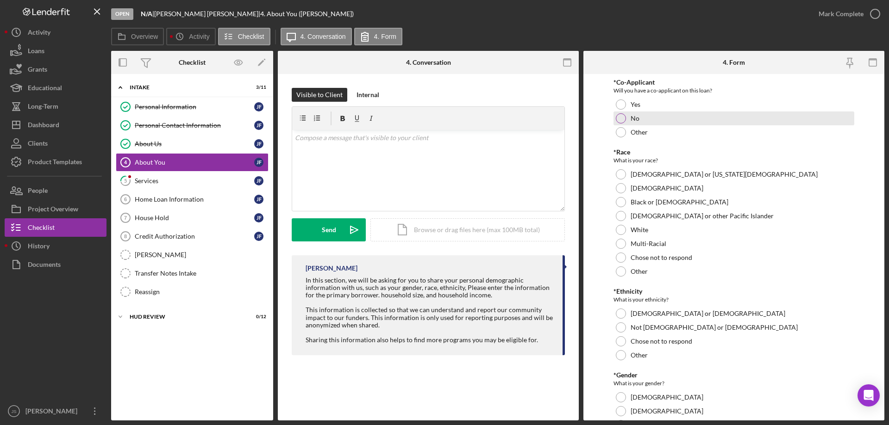
click at [617, 116] on div at bounding box center [621, 118] width 10 height 10
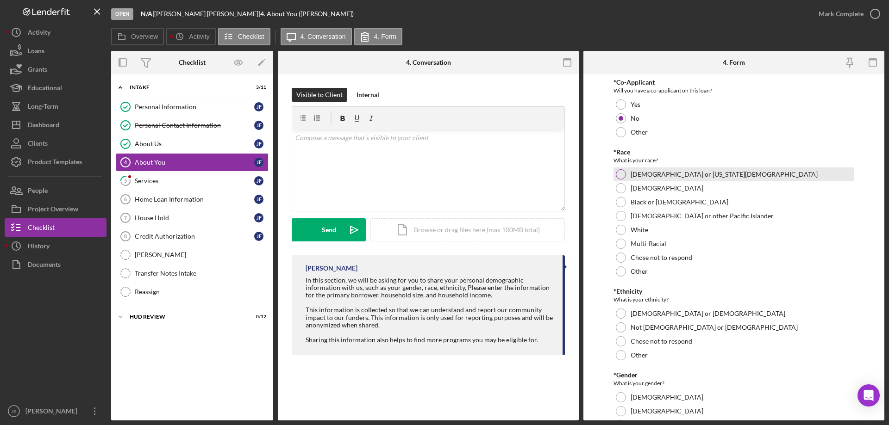
click at [618, 173] on div at bounding box center [621, 174] width 10 height 10
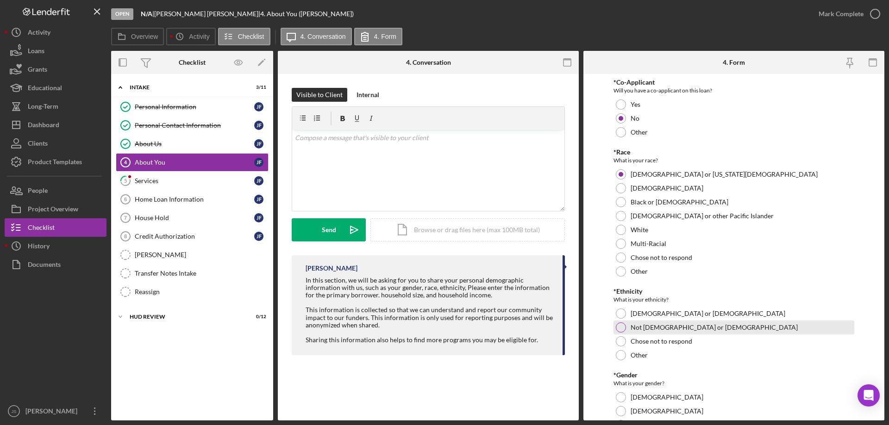
click at [620, 329] on div at bounding box center [621, 328] width 10 height 10
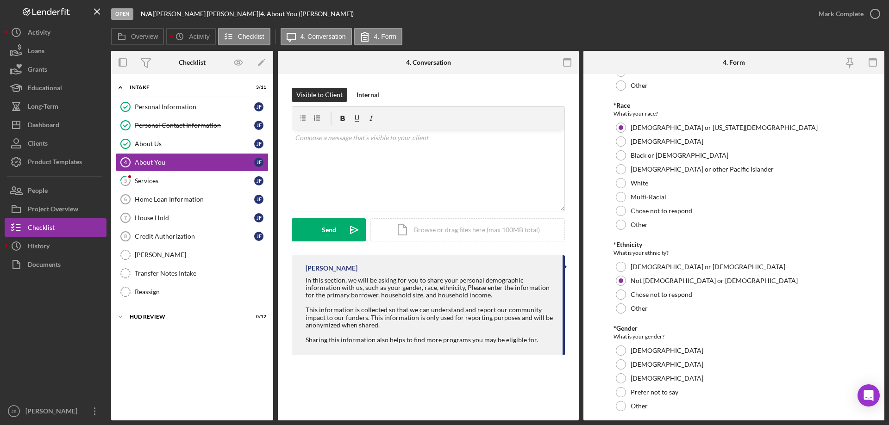
scroll to position [231, 0]
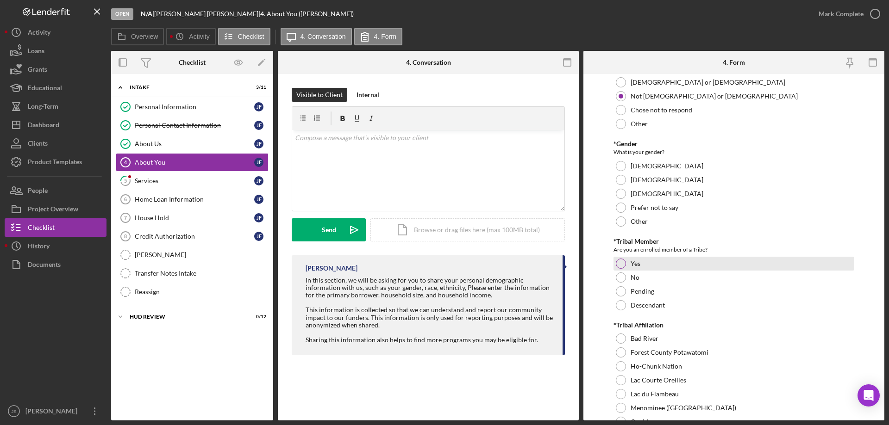
click at [618, 266] on div at bounding box center [621, 264] width 10 height 10
drag, startPoint x: 621, startPoint y: 181, endPoint x: 752, endPoint y: 206, distance: 133.9
click at [621, 180] on div at bounding box center [621, 180] width 10 height 10
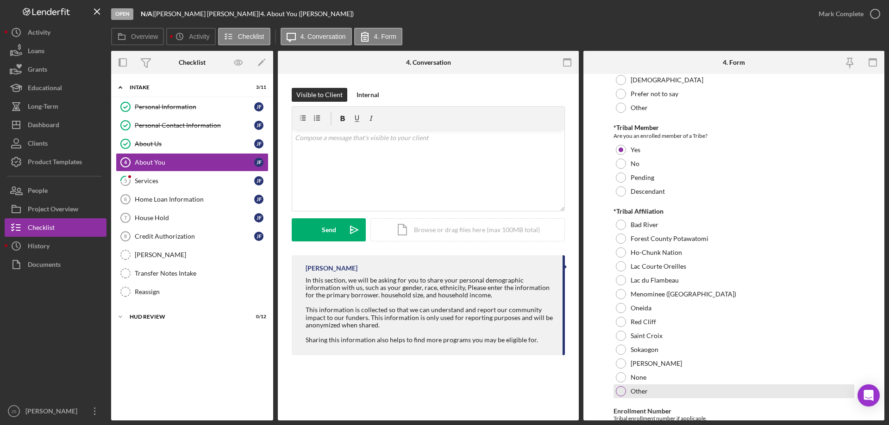
scroll to position [463, 0]
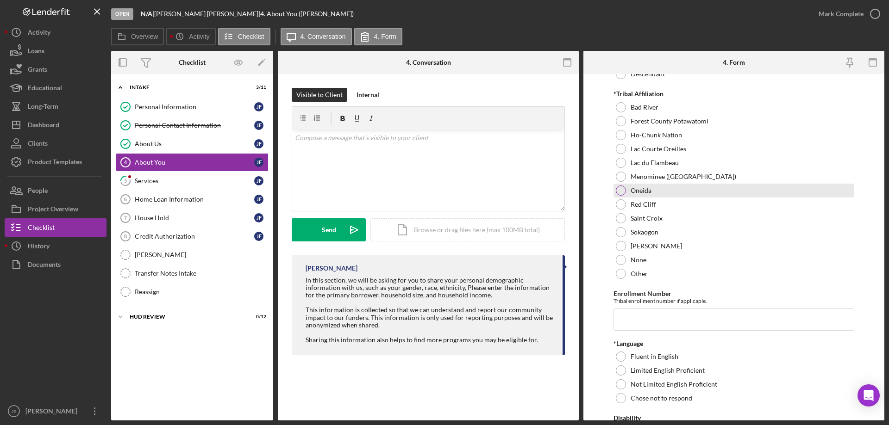
click at [618, 189] on div at bounding box center [621, 191] width 10 height 10
drag, startPoint x: 638, startPoint y: 319, endPoint x: 626, endPoint y: 307, distance: 17.3
click at [635, 317] on input "Enrollment Number" at bounding box center [733, 320] width 241 height 22
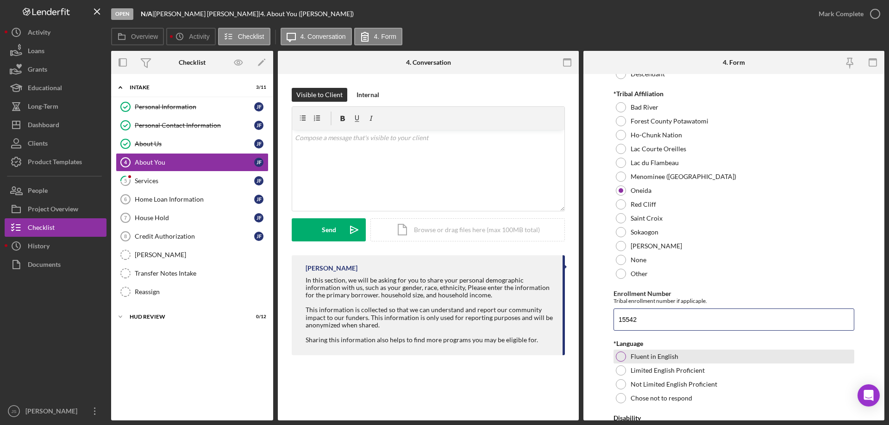
type input "15542"
drag, startPoint x: 623, startPoint y: 357, endPoint x: 628, endPoint y: 355, distance: 5.6
click at [623, 357] on div at bounding box center [621, 357] width 10 height 10
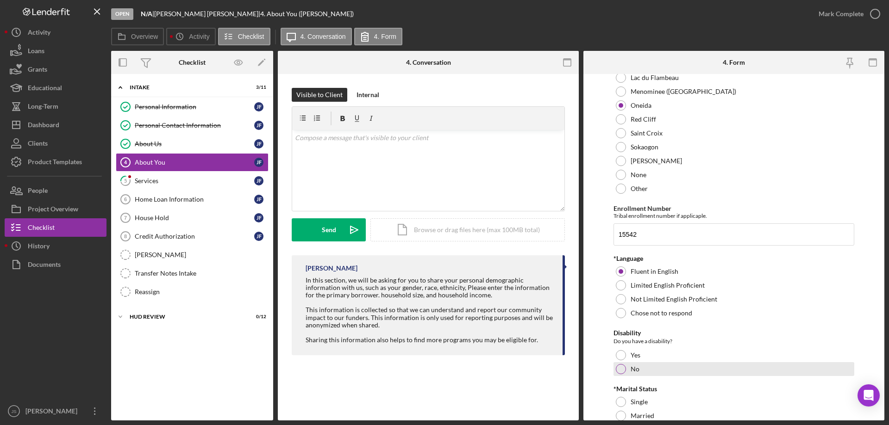
scroll to position [648, 0]
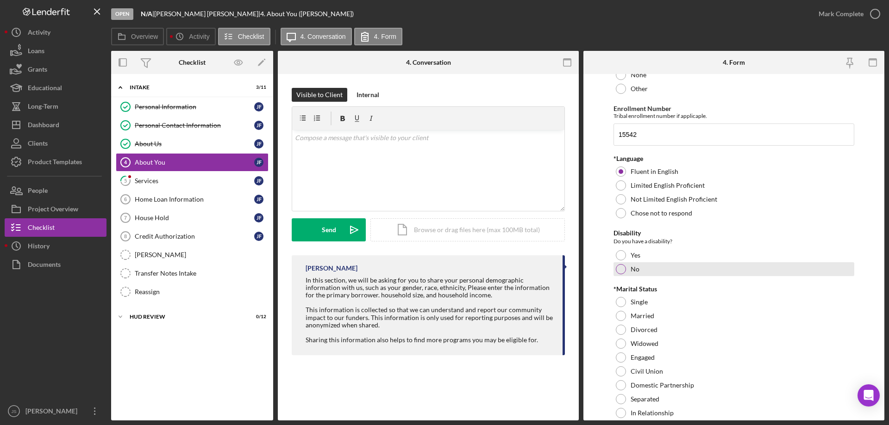
click at [621, 270] on div at bounding box center [621, 269] width 10 height 10
drag, startPoint x: 621, startPoint y: 299, endPoint x: 472, endPoint y: 298, distance: 149.0
click at [621, 299] on div at bounding box center [621, 302] width 10 height 10
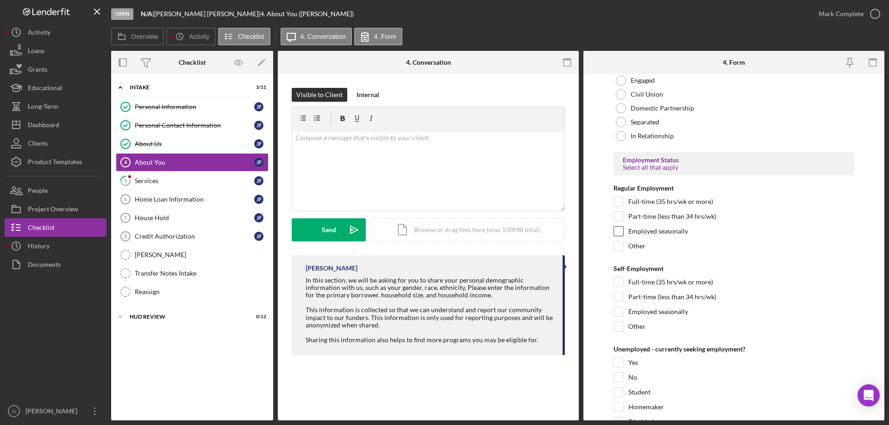
scroll to position [926, 0]
click at [619, 201] on input "Full-time (35 hrs/wk or more)" at bounding box center [618, 201] width 9 height 9
checkbox input "true"
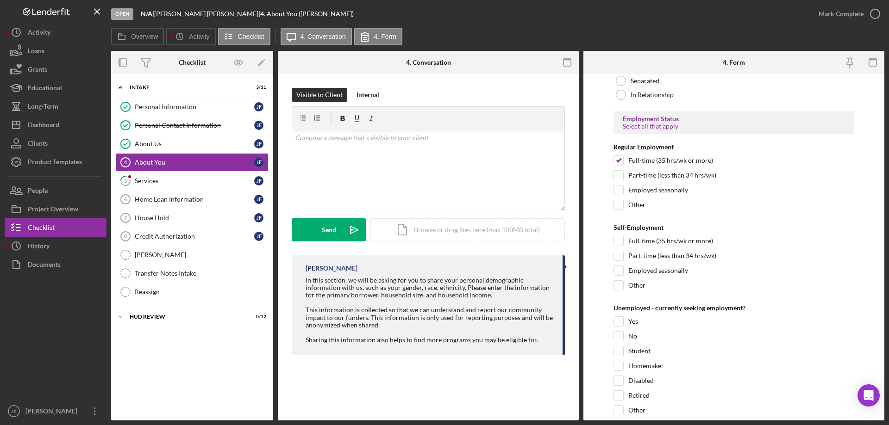
scroll to position [1111, 0]
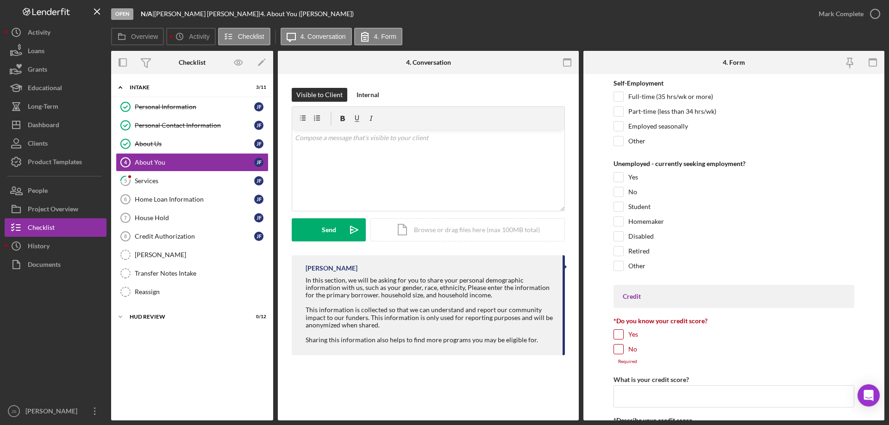
drag, startPoint x: 616, startPoint y: 336, endPoint x: 628, endPoint y: 331, distance: 12.7
click at [617, 336] on input "Yes" at bounding box center [618, 334] width 9 height 9
checkbox input "true"
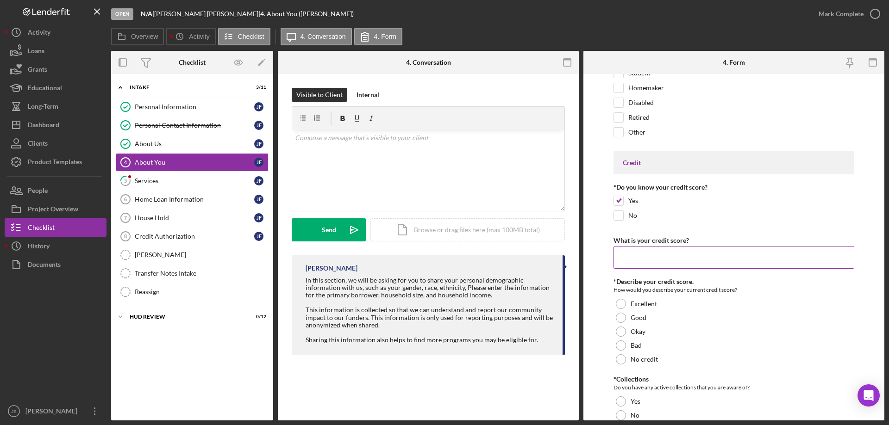
scroll to position [1250, 0]
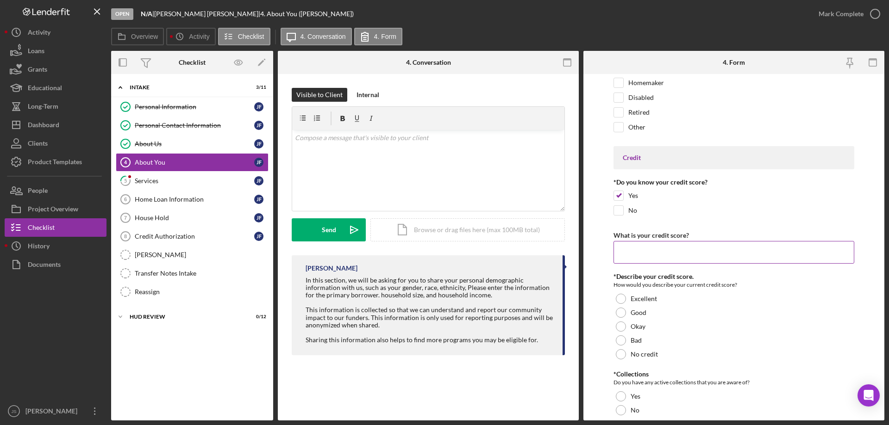
click at [635, 255] on input "What is your credit score?" at bounding box center [733, 252] width 241 height 22
type input "0"
click at [622, 354] on div at bounding box center [621, 354] width 10 height 10
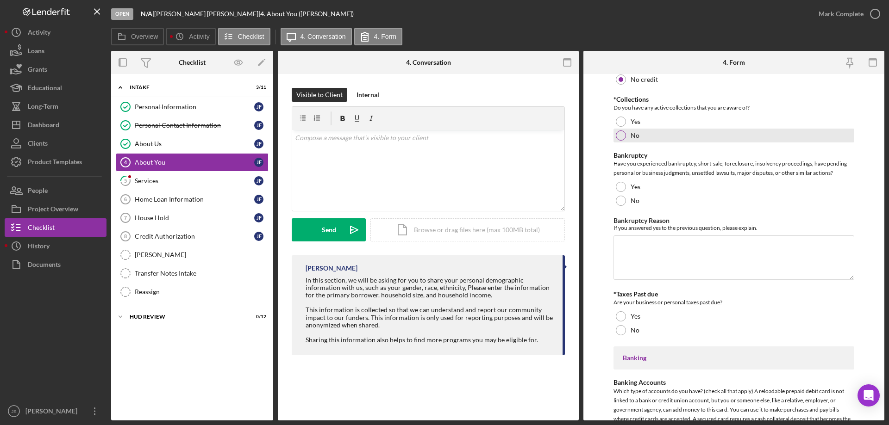
scroll to position [1527, 0]
click at [621, 132] on div at bounding box center [621, 133] width 10 height 10
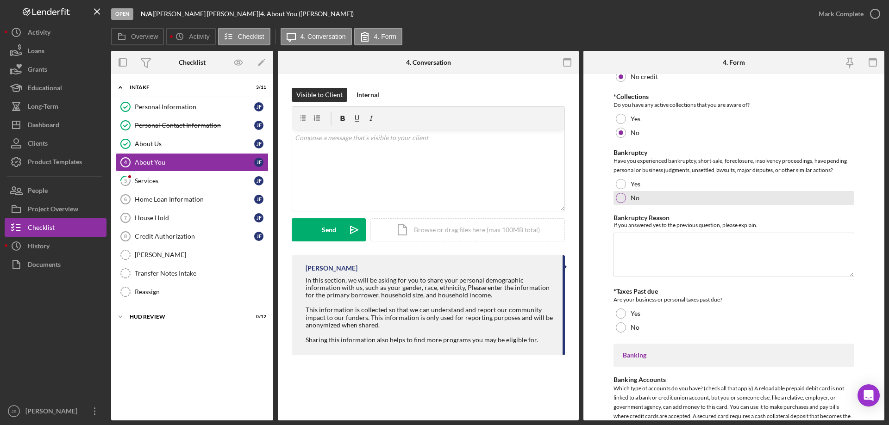
click at [617, 199] on div at bounding box center [621, 198] width 10 height 10
click at [620, 328] on div at bounding box center [621, 328] width 10 height 10
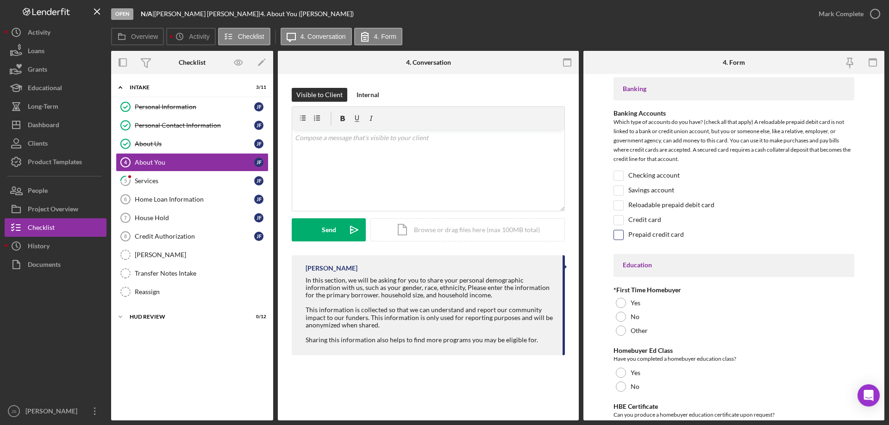
scroll to position [1898, 0]
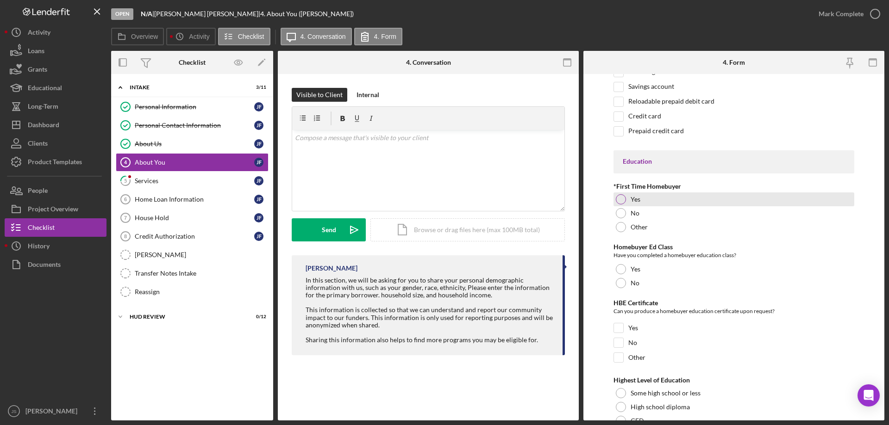
click at [618, 197] on div at bounding box center [621, 199] width 10 height 10
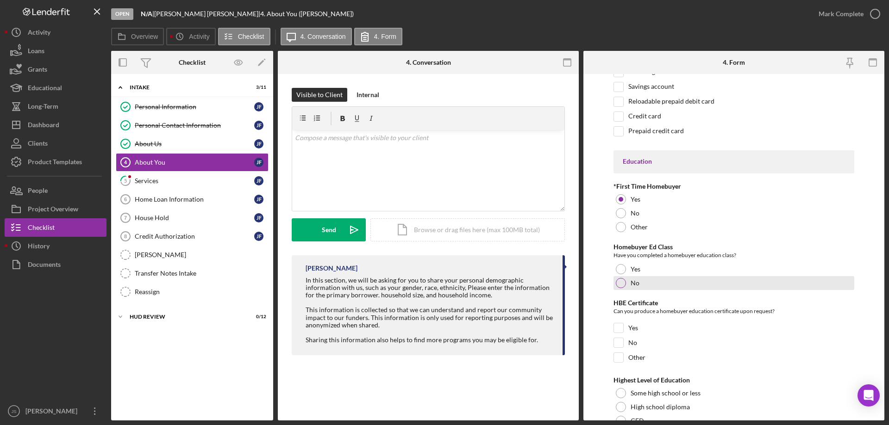
click at [621, 283] on div at bounding box center [621, 283] width 10 height 10
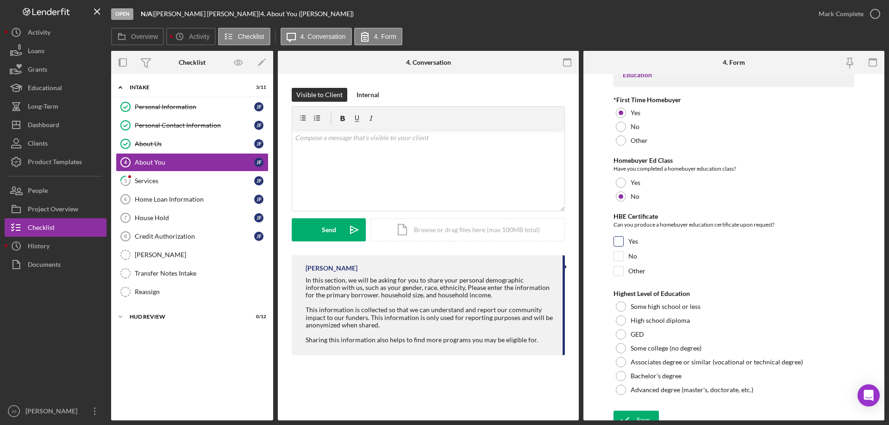
scroll to position [1994, 0]
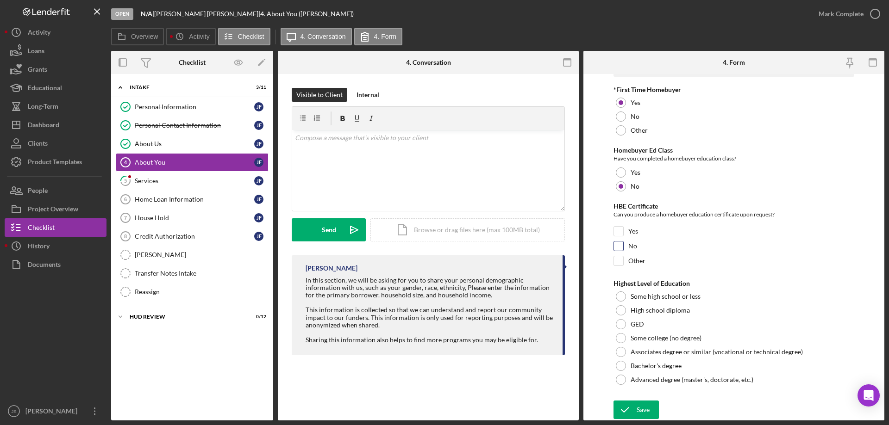
click at [616, 247] on input "No" at bounding box center [618, 246] width 9 height 9
checkbox input "true"
click at [618, 338] on div at bounding box center [621, 338] width 10 height 10
click at [637, 409] on div "Save" at bounding box center [642, 410] width 13 height 19
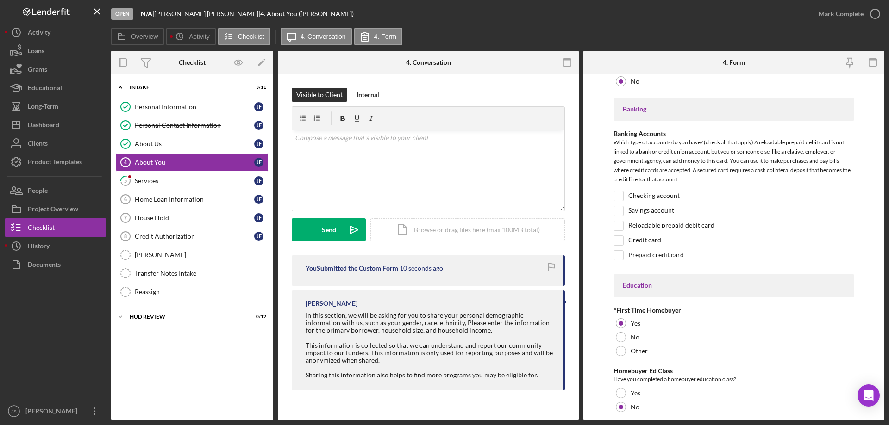
scroll to position [1717, 0]
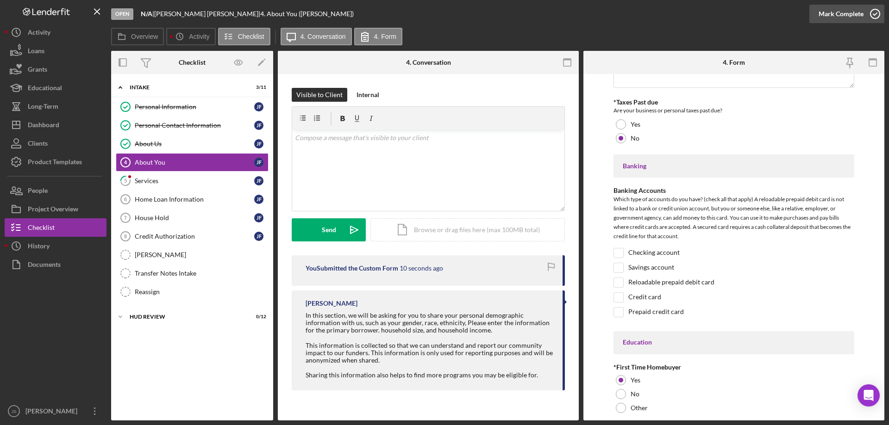
click at [874, 11] on icon "button" at bounding box center [874, 13] width 23 height 23
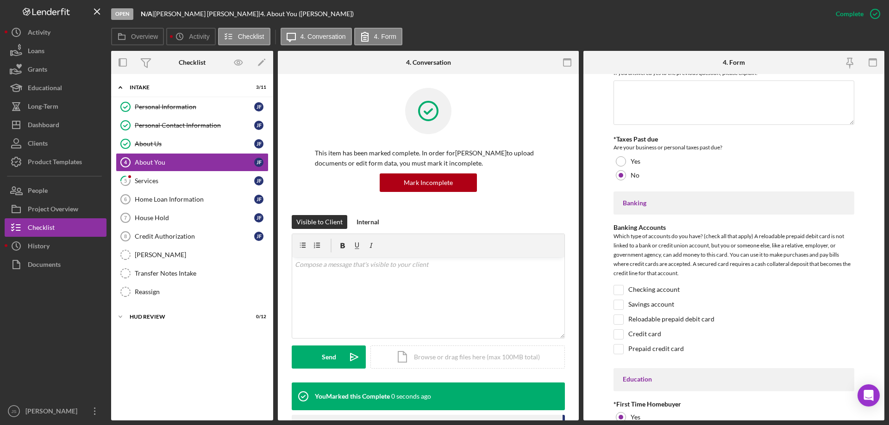
scroll to position [1754, 0]
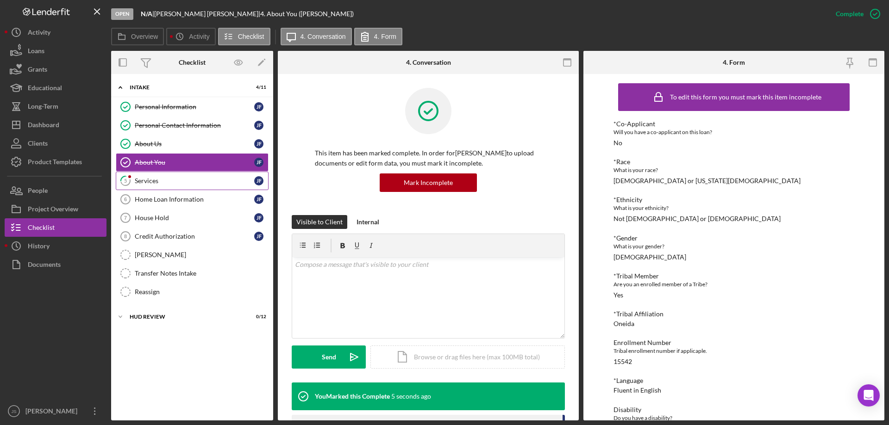
click at [168, 179] on div "Services" at bounding box center [194, 180] width 119 height 7
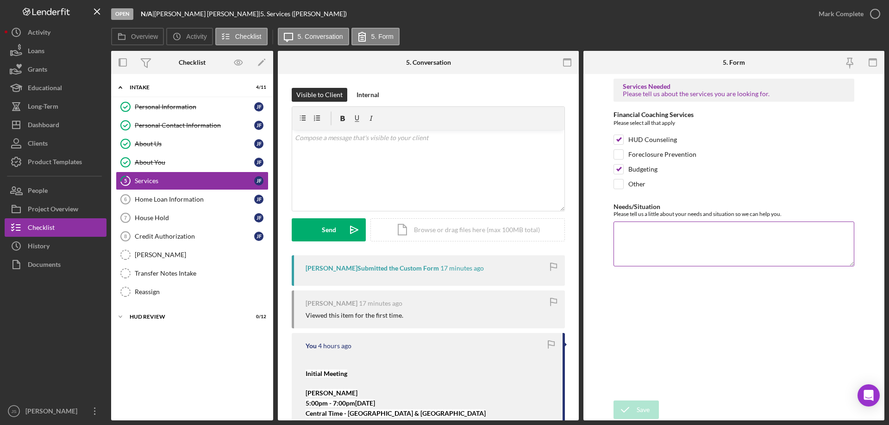
click at [647, 246] on textarea "Needs/Situation" at bounding box center [733, 244] width 241 height 44
type textarea "establish credit / has only been at his job for a few months"
click at [641, 404] on div "Save" at bounding box center [642, 410] width 13 height 19
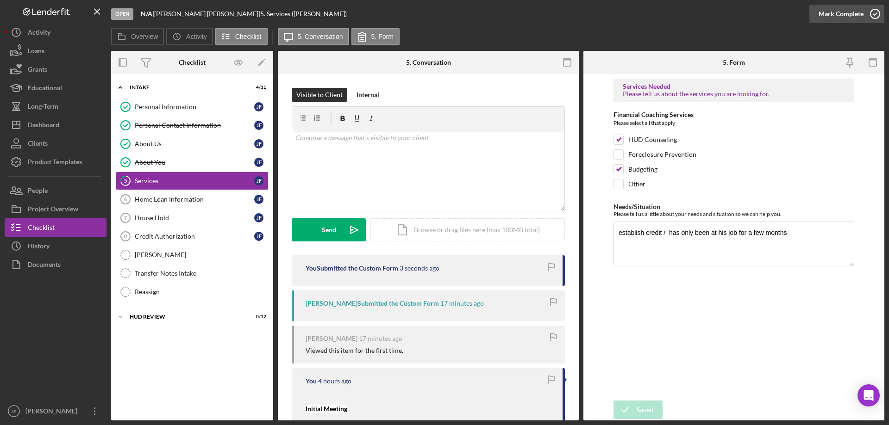
click at [877, 15] on icon "button" at bounding box center [874, 13] width 23 height 23
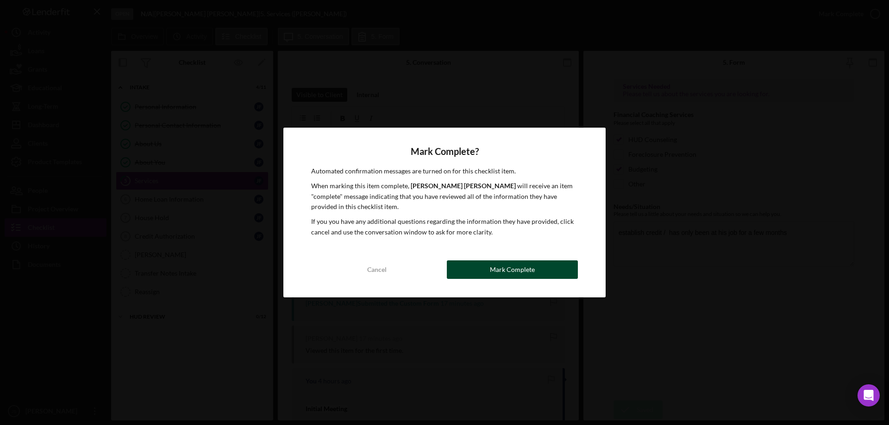
click at [522, 271] on div "Mark Complete" at bounding box center [512, 270] width 45 height 19
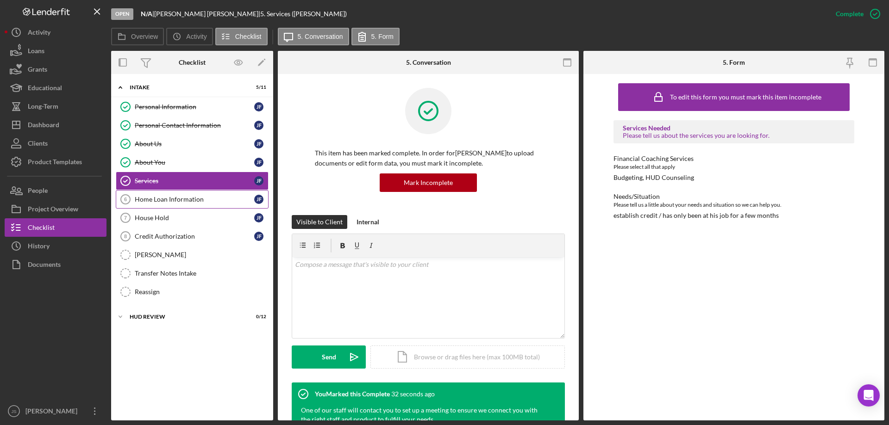
click at [186, 199] on div "Home Loan Information" at bounding box center [194, 199] width 119 height 7
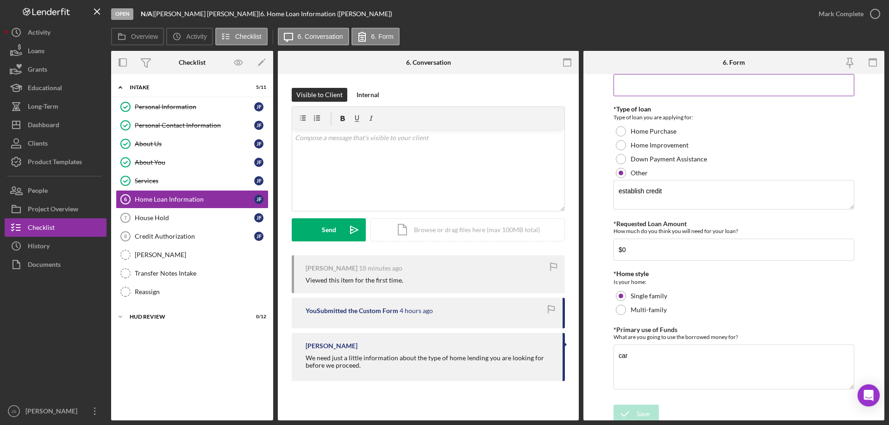
scroll to position [310, 0]
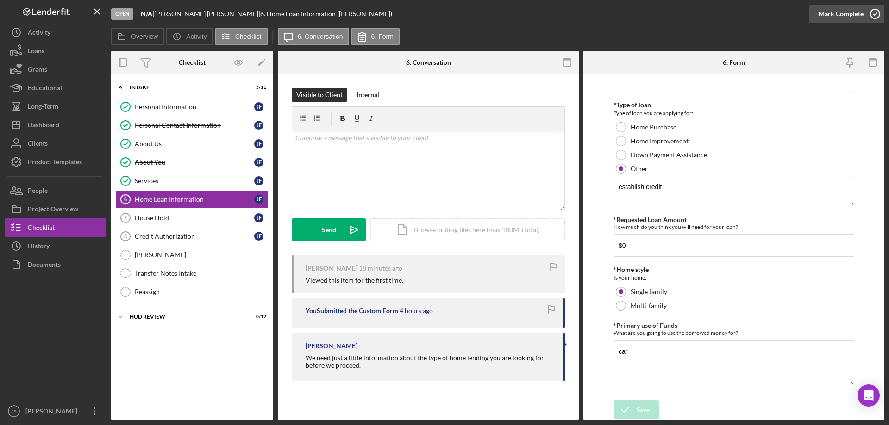
click at [871, 12] on icon "button" at bounding box center [874, 13] width 23 height 23
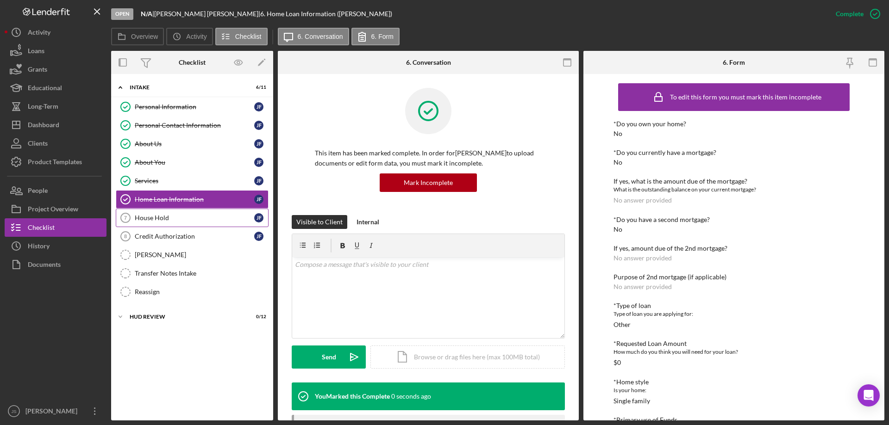
click at [143, 217] on div "House Hold" at bounding box center [194, 217] width 119 height 7
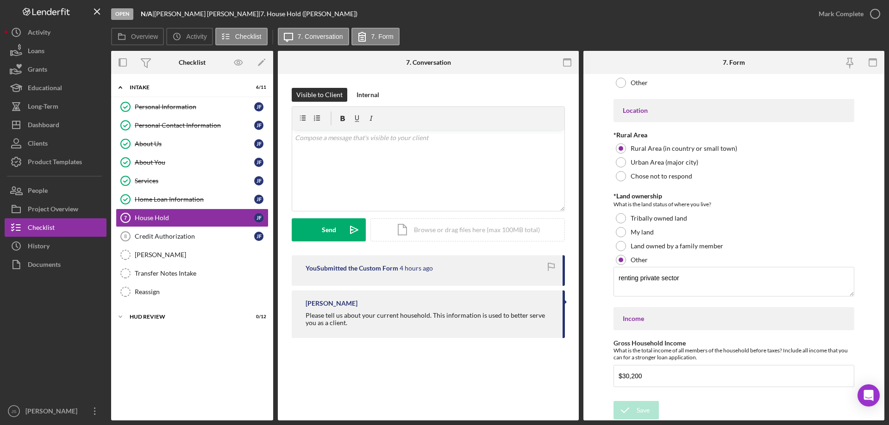
scroll to position [275, 0]
drag, startPoint x: 874, startPoint y: 12, endPoint x: 869, endPoint y: 13, distance: 5.6
click at [874, 13] on icon "button" at bounding box center [874, 13] width 23 height 23
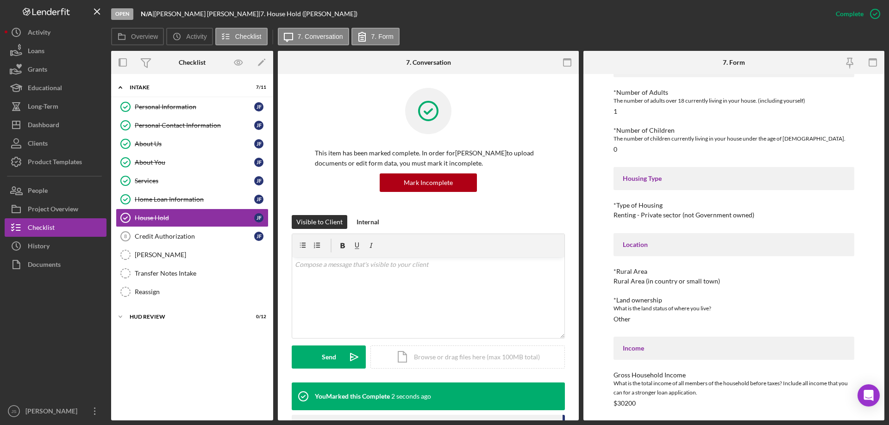
scroll to position [67, 0]
drag, startPoint x: 166, startPoint y: 236, endPoint x: 166, endPoint y: 219, distance: 17.1
click at [167, 236] on div "Credit Authorization" at bounding box center [194, 236] width 119 height 7
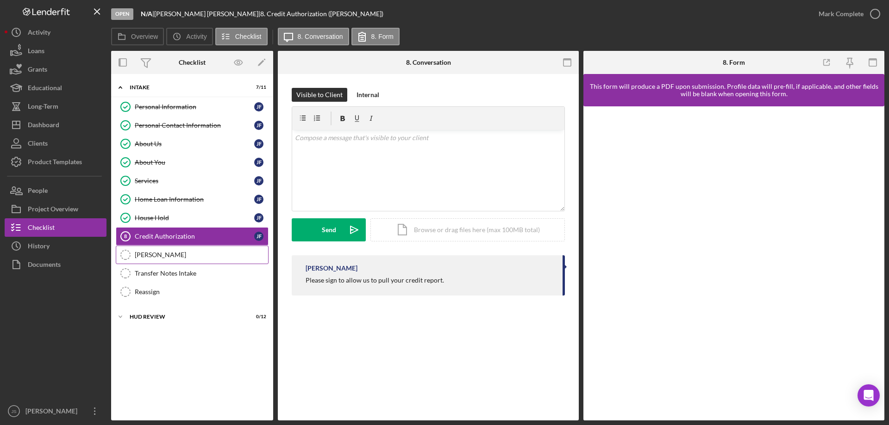
click at [182, 260] on link "[PERSON_NAME]" at bounding box center [192, 255] width 153 height 19
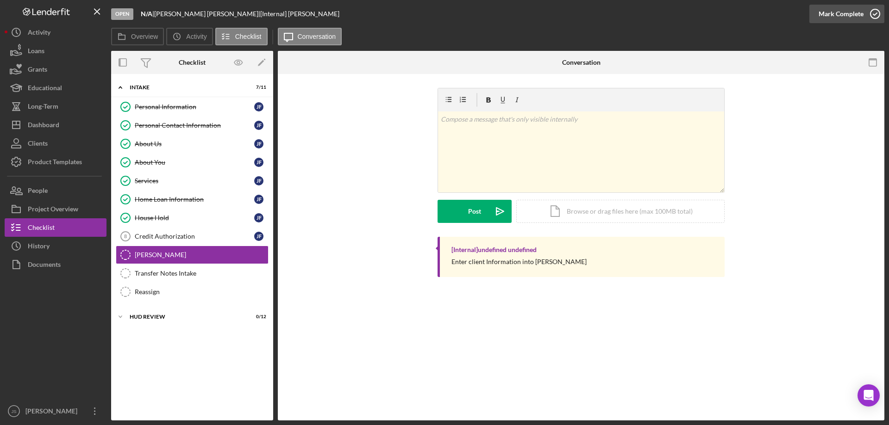
click at [876, 15] on icon "button" at bounding box center [874, 13] width 23 height 23
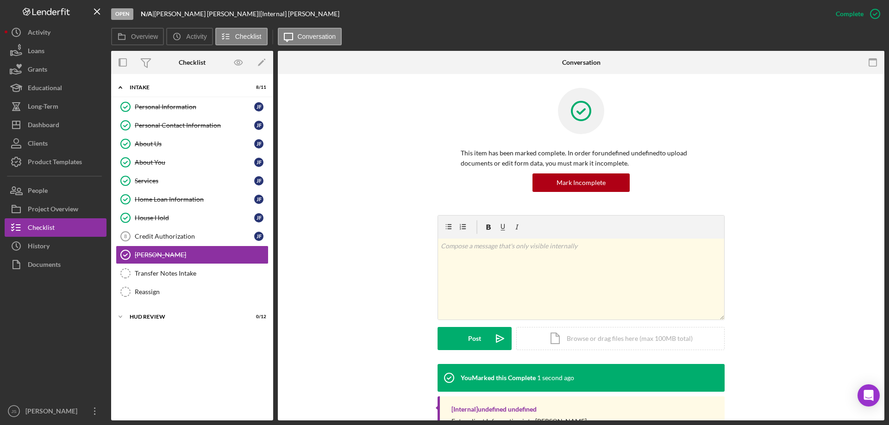
drag, startPoint x: 148, startPoint y: 275, endPoint x: 322, endPoint y: 270, distance: 173.6
click at [151, 275] on div "Transfer Notes Intake" at bounding box center [201, 273] width 133 height 7
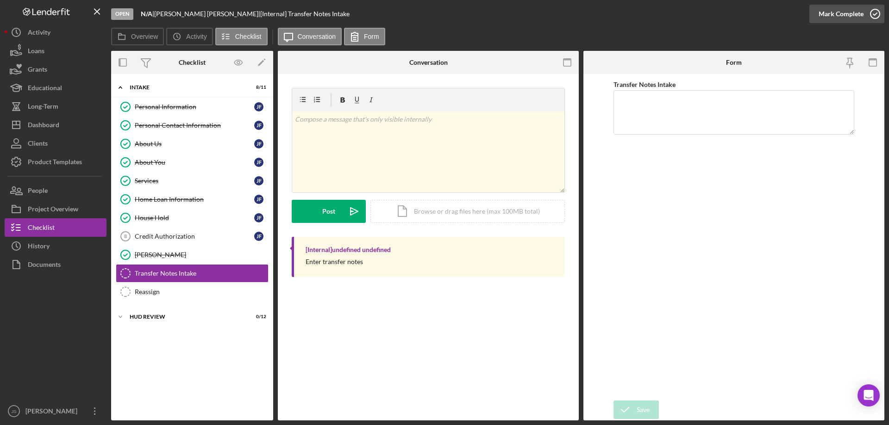
click at [874, 11] on icon "button" at bounding box center [874, 13] width 23 height 23
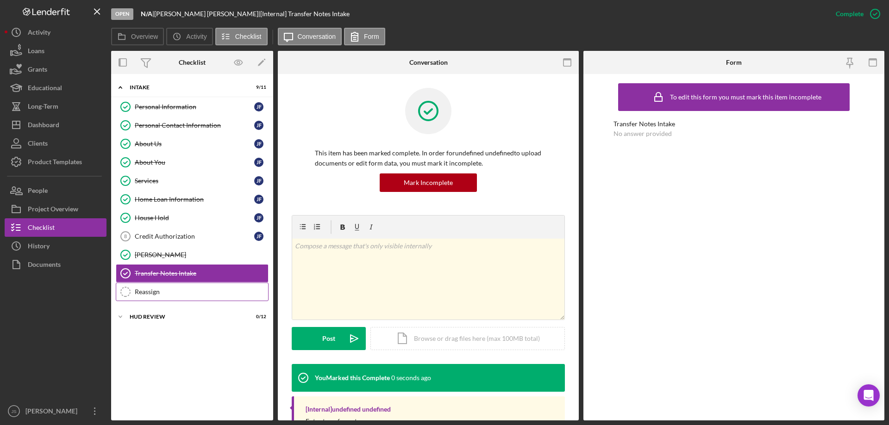
click at [156, 293] on div "Reassign" at bounding box center [201, 291] width 133 height 7
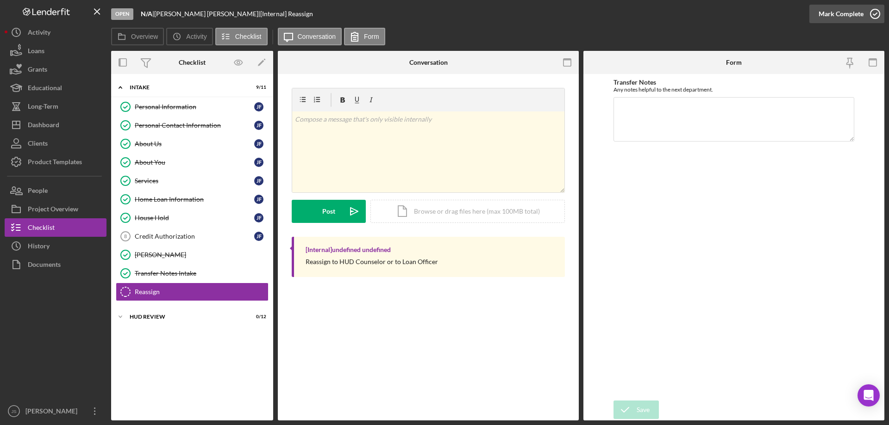
click at [876, 11] on icon "button" at bounding box center [874, 13] width 23 height 23
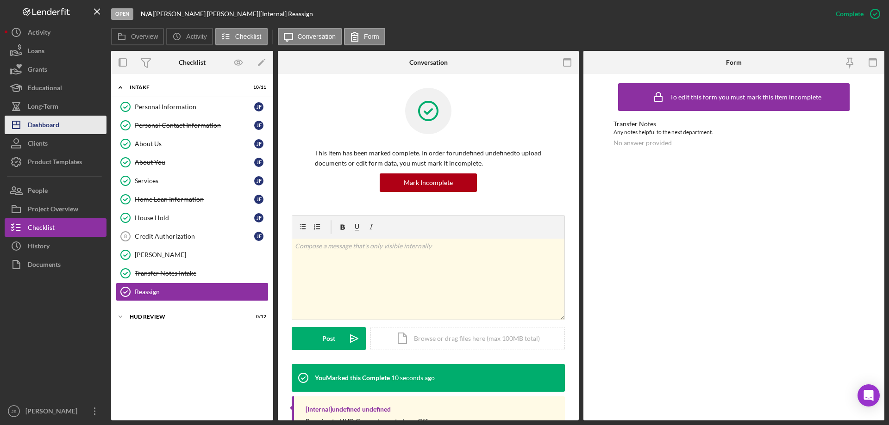
click at [39, 124] on div "Dashboard" at bounding box center [43, 126] width 31 height 21
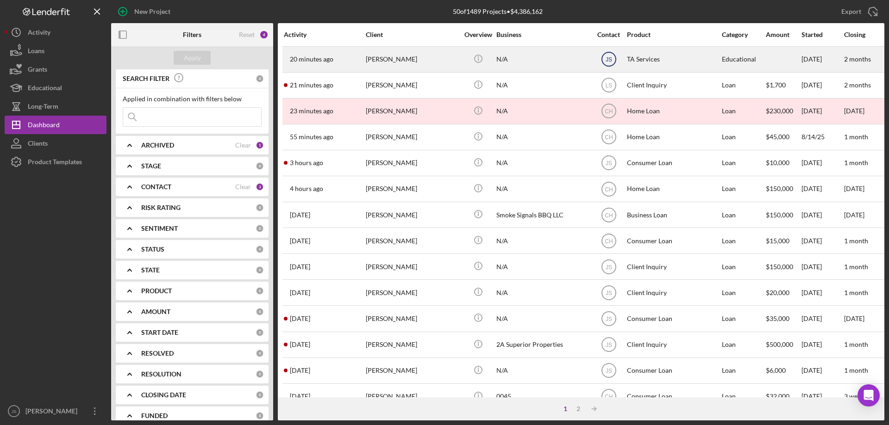
click at [607, 56] on text "JS" at bounding box center [608, 59] width 6 height 6
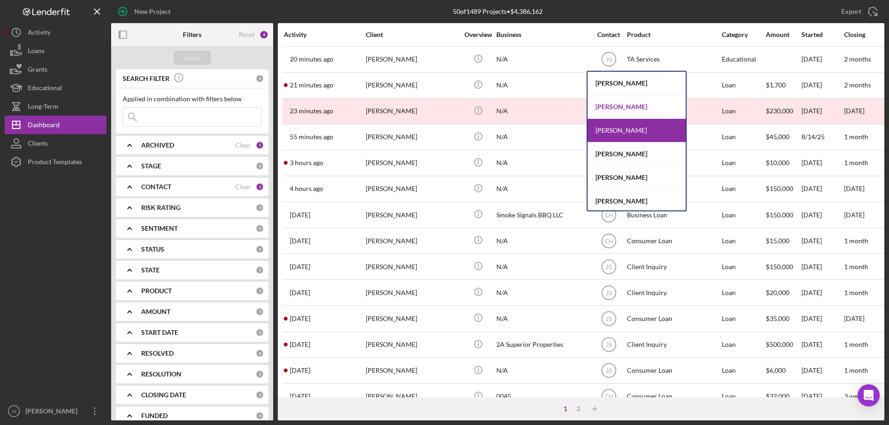
click at [620, 104] on div "[PERSON_NAME]" at bounding box center [636, 107] width 98 height 24
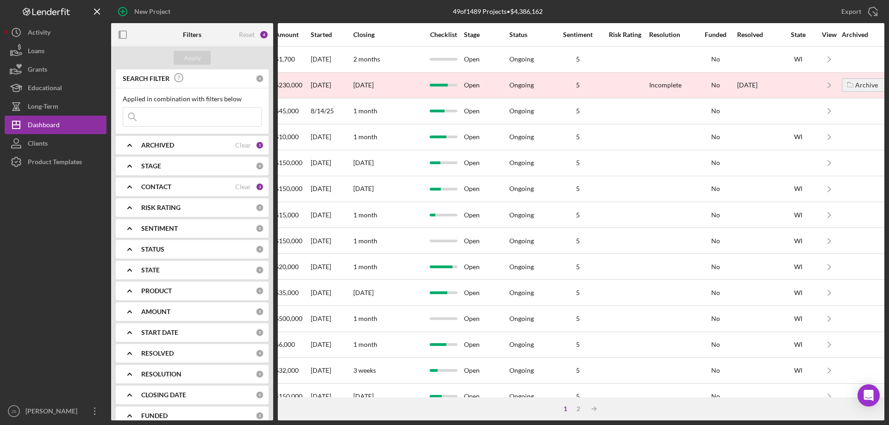
scroll to position [0, 507]
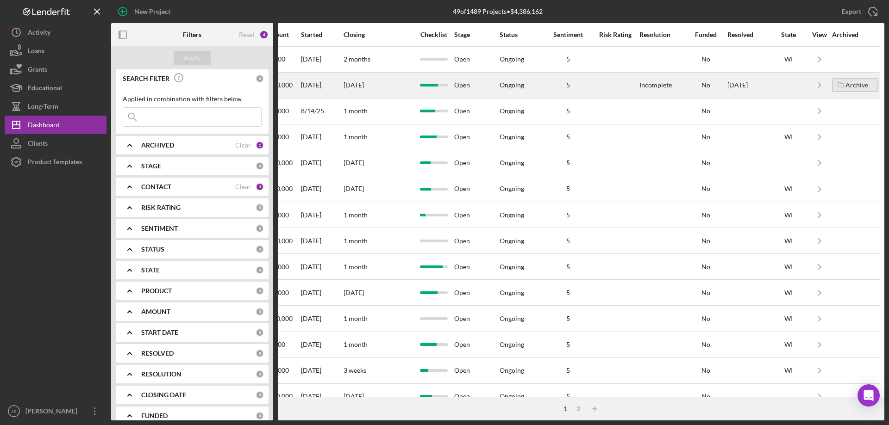
click at [845, 80] on div "Archive" at bounding box center [856, 85] width 23 height 14
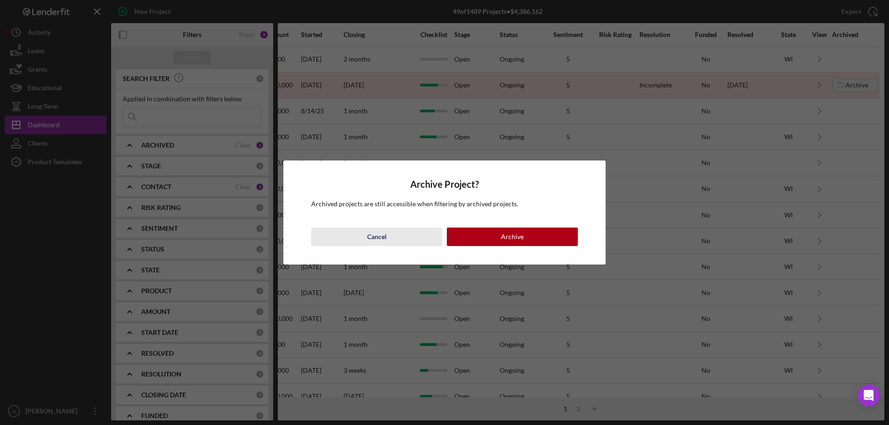
click at [373, 233] on div "Cancel" at bounding box center [376, 237] width 19 height 19
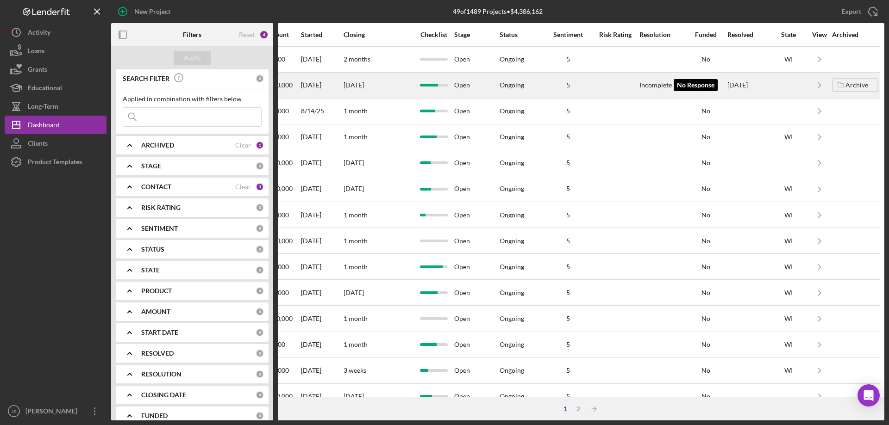
click at [642, 86] on div "Incomplete" at bounding box center [655, 84] width 32 height 7
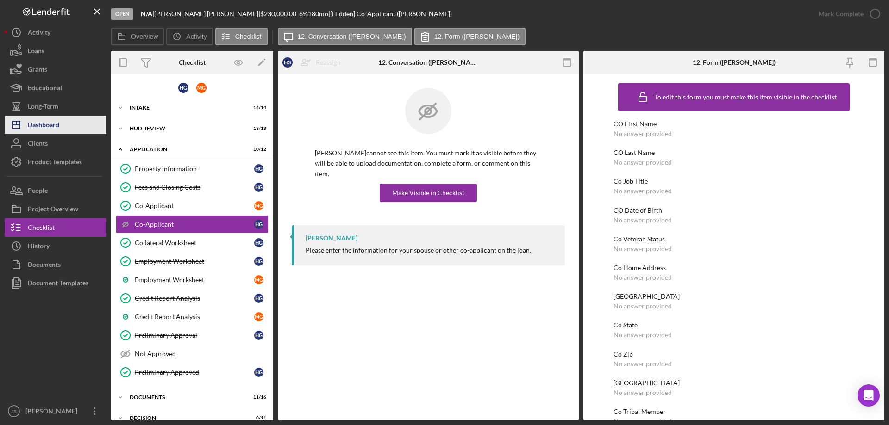
click at [44, 125] on div "Dashboard" at bounding box center [43, 126] width 31 height 21
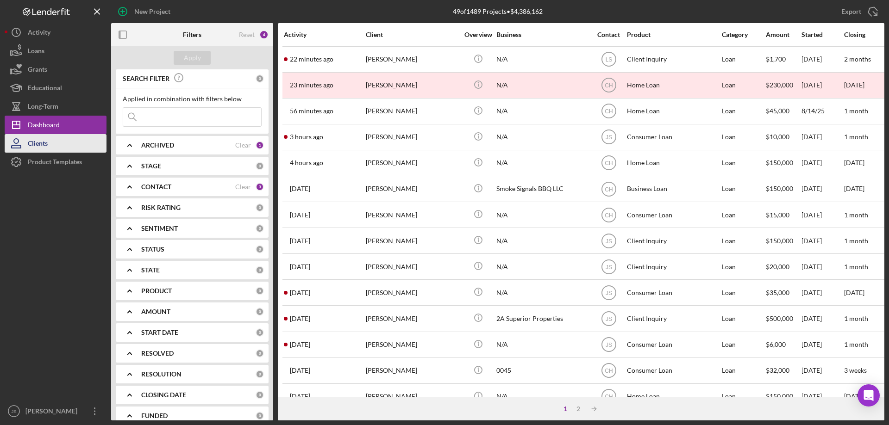
click at [41, 146] on div "Clients" at bounding box center [38, 144] width 20 height 21
